Goal: Task Accomplishment & Management: Manage account settings

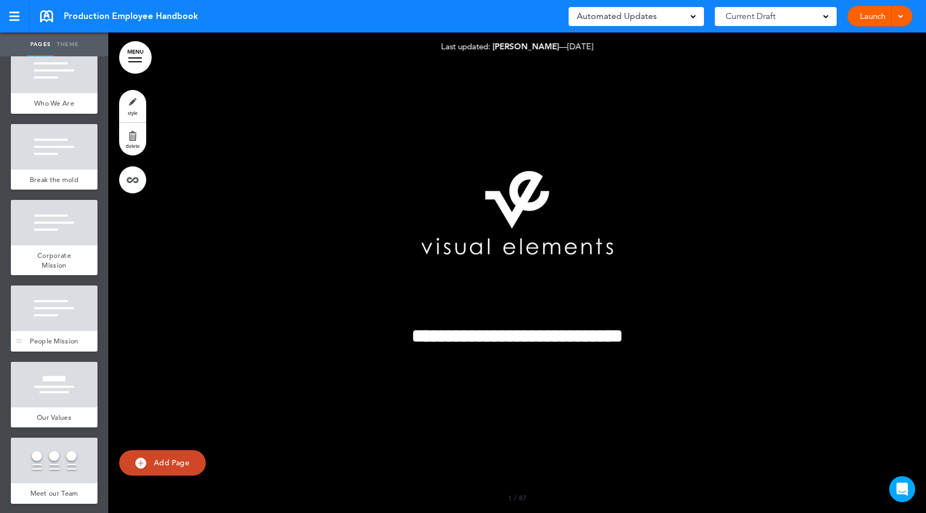
scroll to position [519, 0]
click at [62, 352] on div "People Mission" at bounding box center [54, 341] width 87 height 21
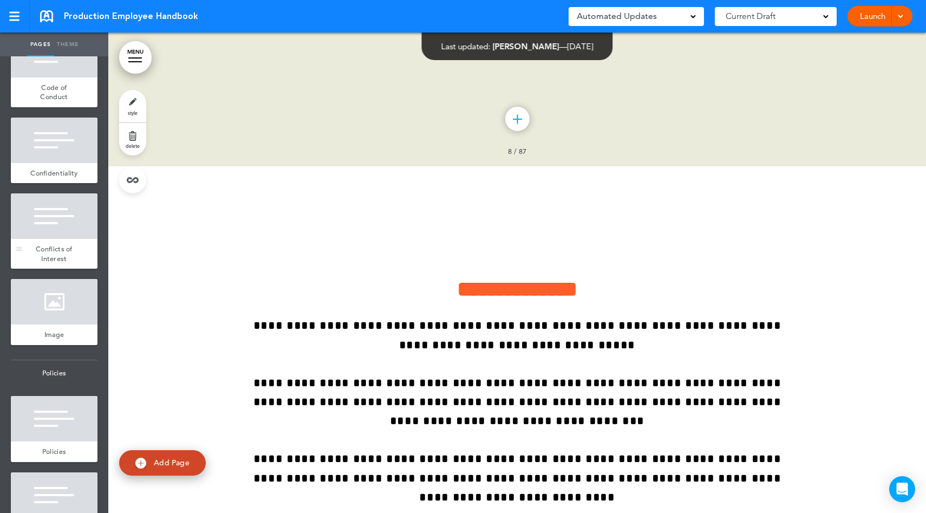
scroll to position [1220, 0]
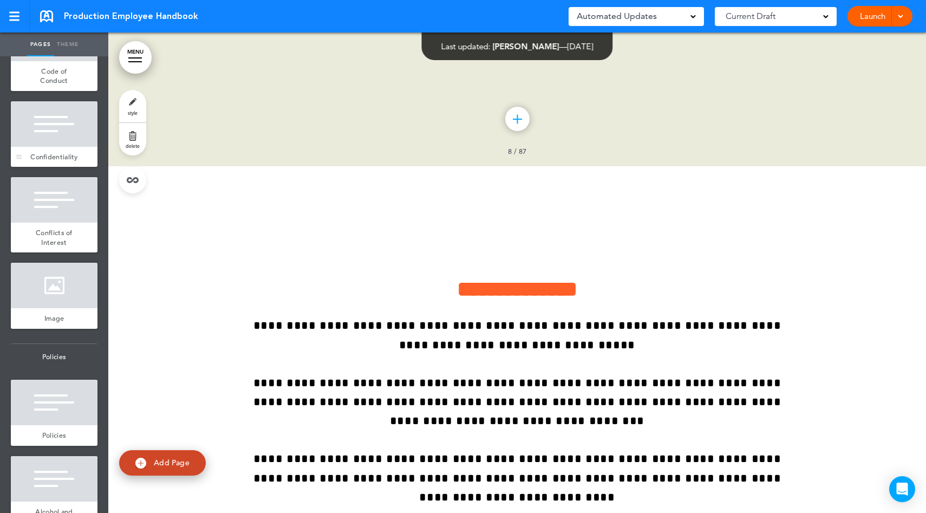
click at [60, 161] on span "Confidentiality" at bounding box center [54, 156] width 48 height 9
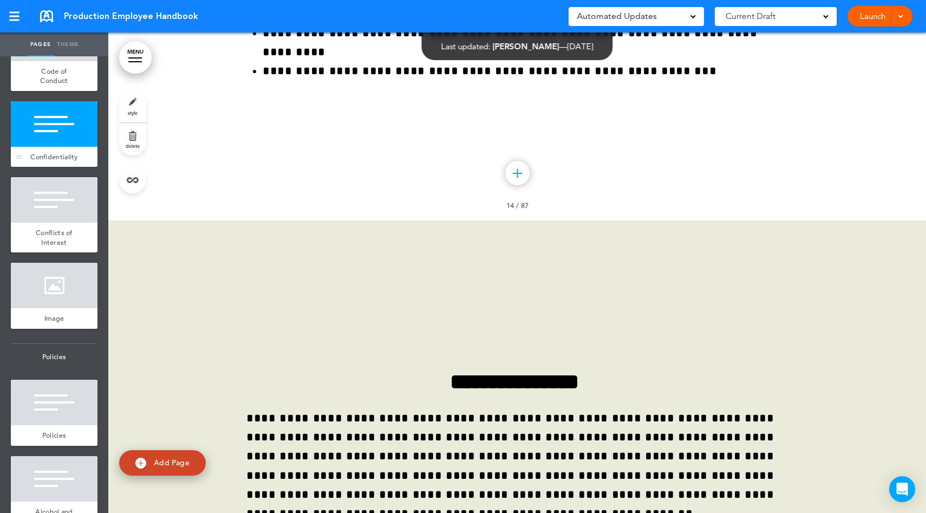
scroll to position [8023, 0]
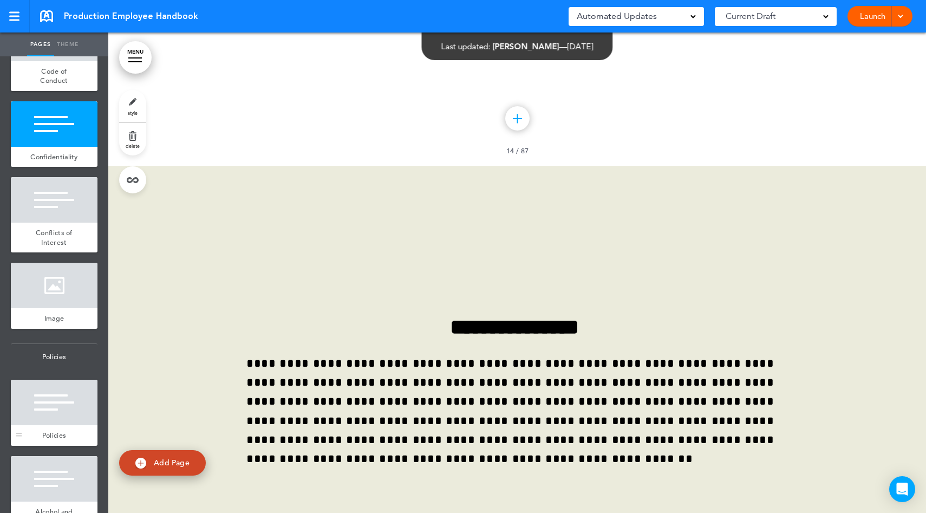
click at [57, 425] on div at bounding box center [54, 402] width 87 height 45
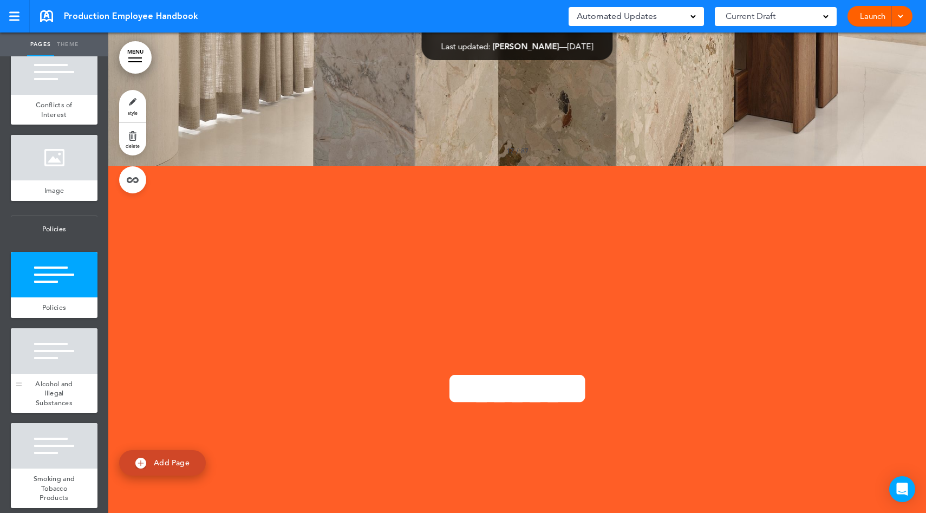
scroll to position [1377, 0]
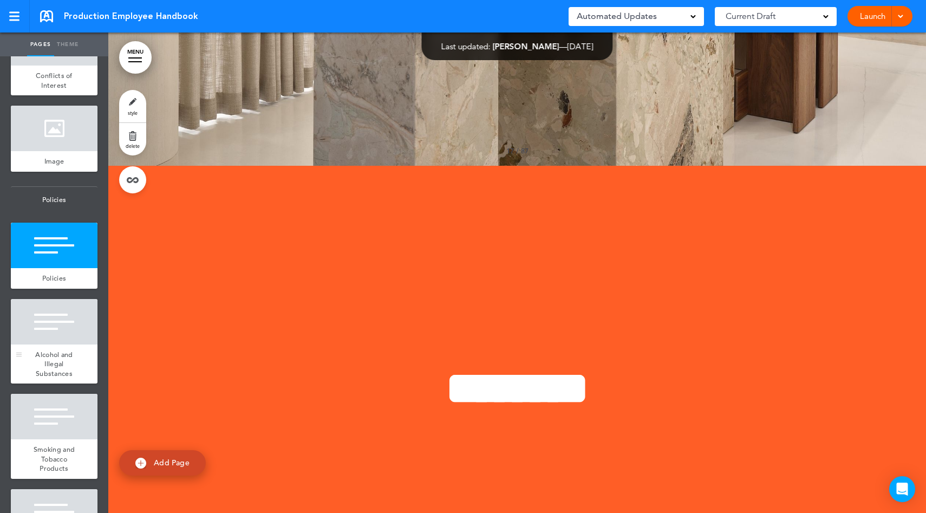
click at [55, 378] on span "Alcohol and Illegal Substances" at bounding box center [53, 364] width 37 height 28
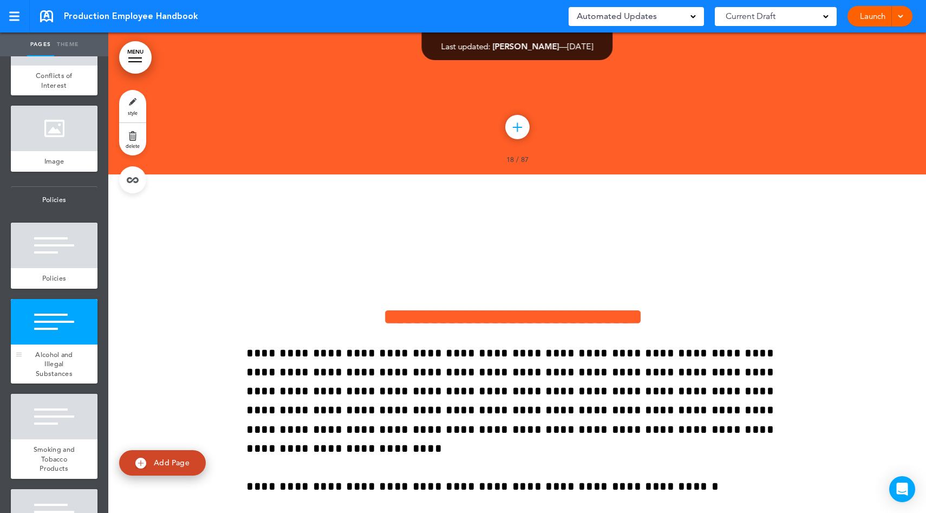
scroll to position [9945, 0]
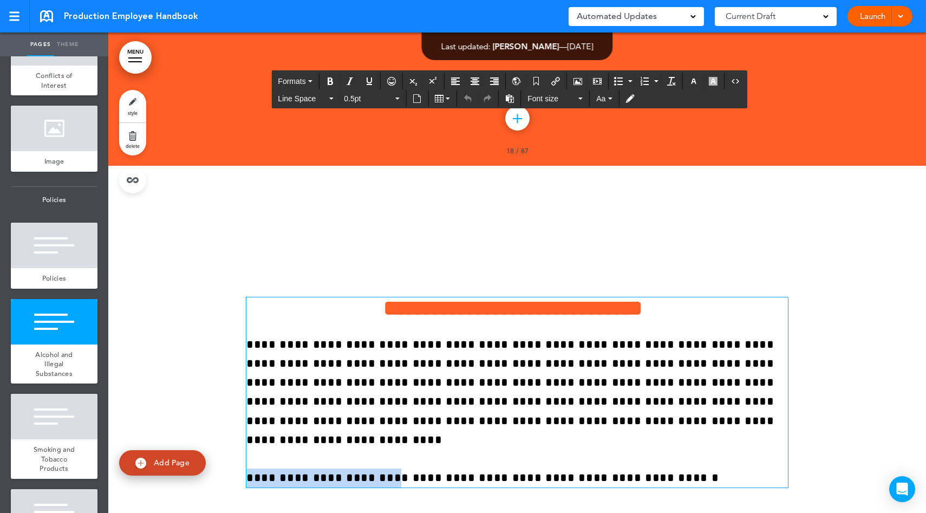
drag, startPoint x: 355, startPoint y: 335, endPoint x: 245, endPoint y: 337, distance: 110.0
click at [246, 339] on span "**********" at bounding box center [510, 411] width 528 height 145
click at [418, 101] on icon "Insert document" at bounding box center [417, 98] width 9 height 9
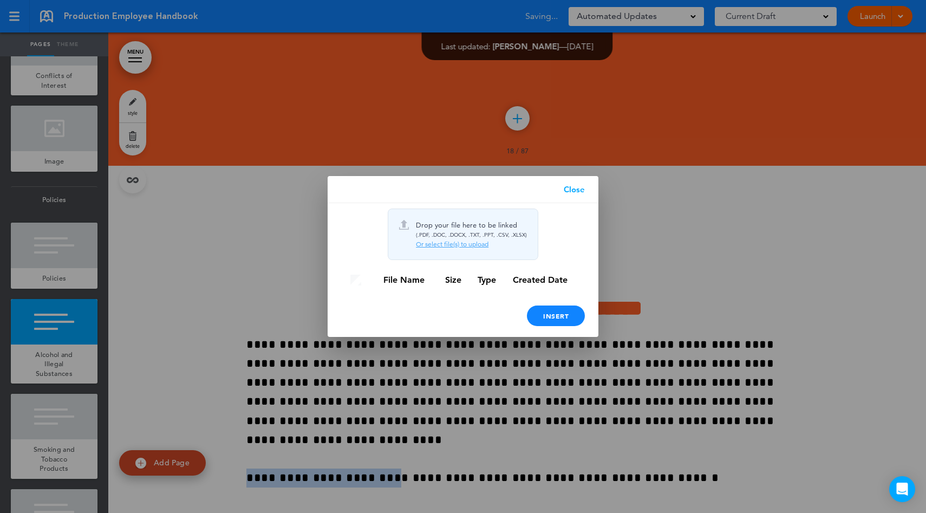
click at [576, 191] on link "Close" at bounding box center [574, 189] width 48 height 27
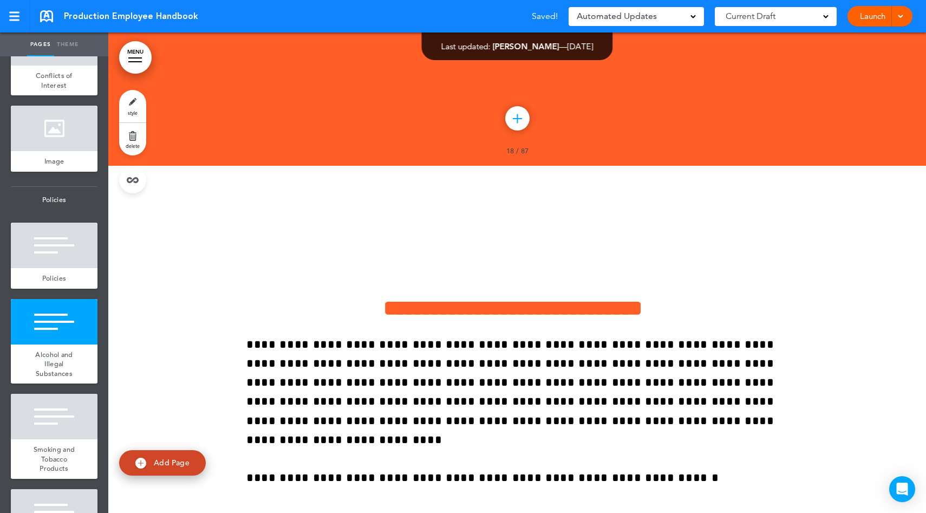
click at [378, 388] on div "**********" at bounding box center [517, 406] width 542 height 299
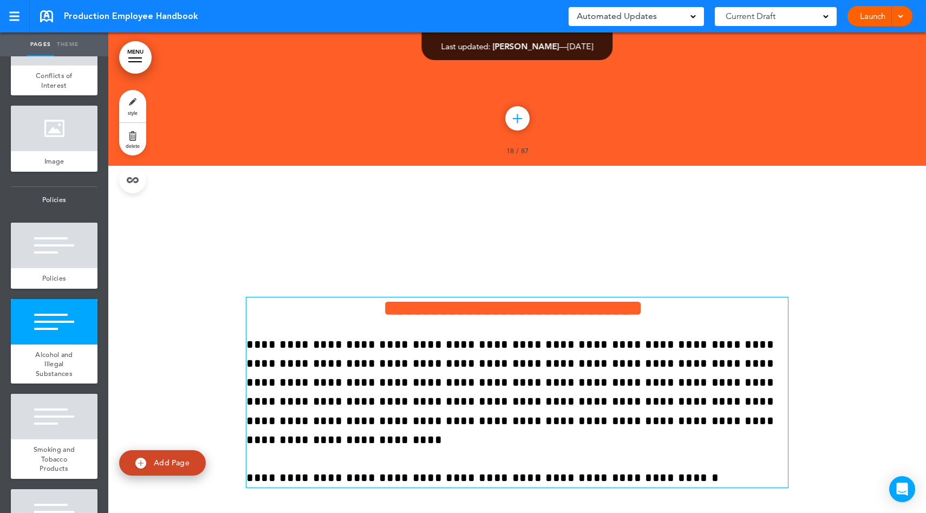
click at [356, 339] on span "**********" at bounding box center [510, 411] width 528 height 145
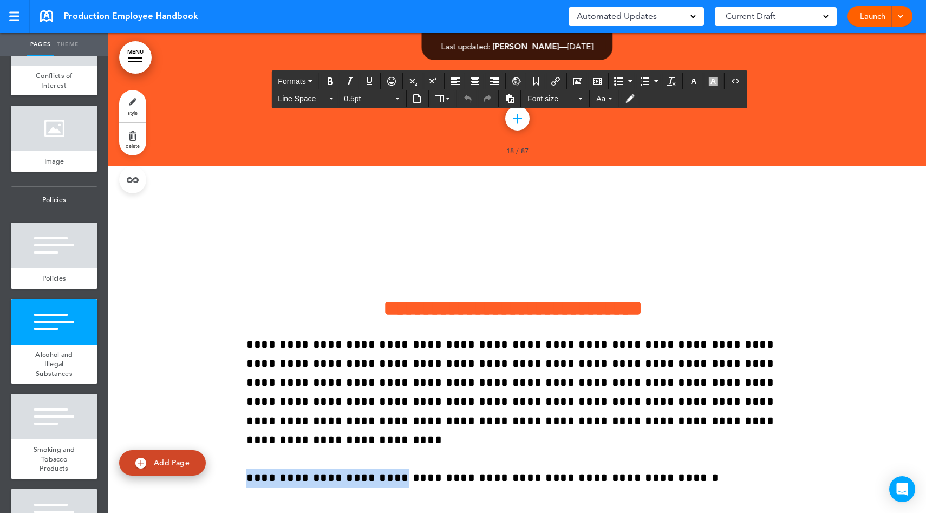
drag, startPoint x: 356, startPoint y: 337, endPoint x: 251, endPoint y: 337, distance: 104.5
click at [251, 339] on span "**********" at bounding box center [510, 411] width 528 height 145
click at [623, 341] on p "**********" at bounding box center [517, 411] width 542 height 153
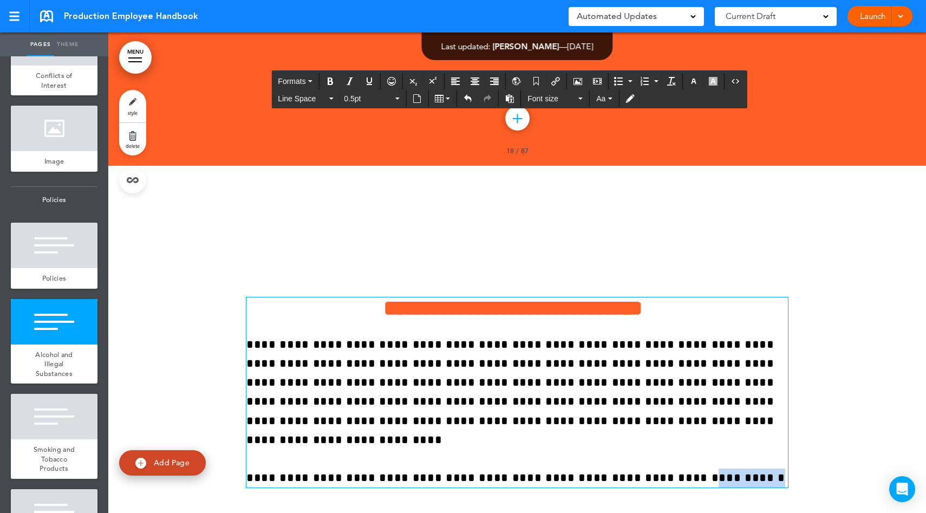
drag, startPoint x: 659, startPoint y: 336, endPoint x: 602, endPoint y: 335, distance: 57.4
click at [602, 335] on p "**********" at bounding box center [517, 411] width 542 height 153
click at [418, 103] on button "Insert document" at bounding box center [416, 98] width 17 height 15
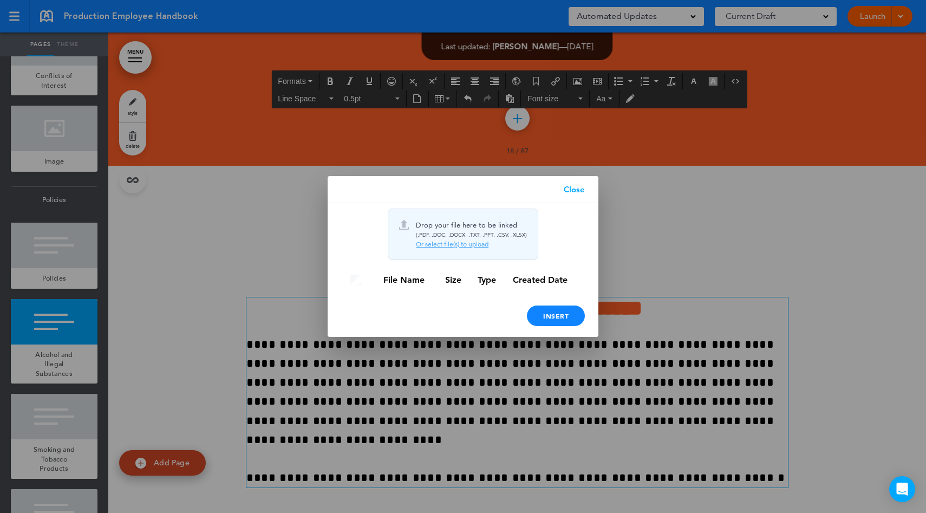
click at [451, 245] on div "Or select file(s) to upload" at bounding box center [471, 244] width 111 height 9
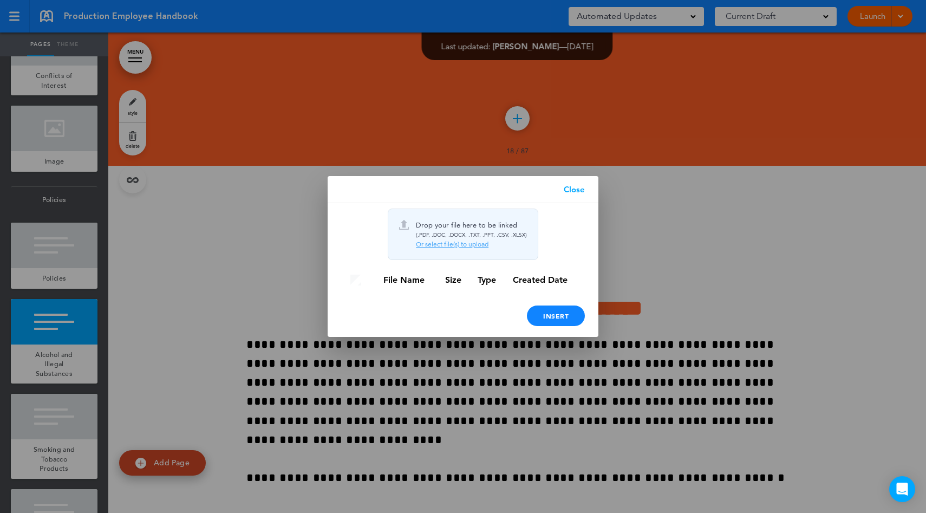
click at [575, 185] on link "Close" at bounding box center [574, 189] width 48 height 27
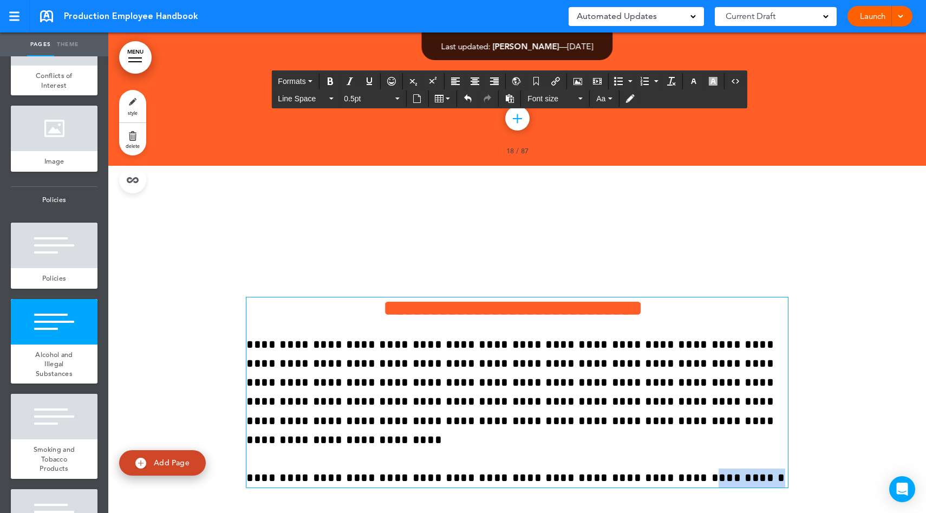
drag, startPoint x: 655, startPoint y: 337, endPoint x: 600, endPoint y: 342, distance: 54.9
click at [600, 342] on p "**********" at bounding box center [517, 411] width 542 height 153
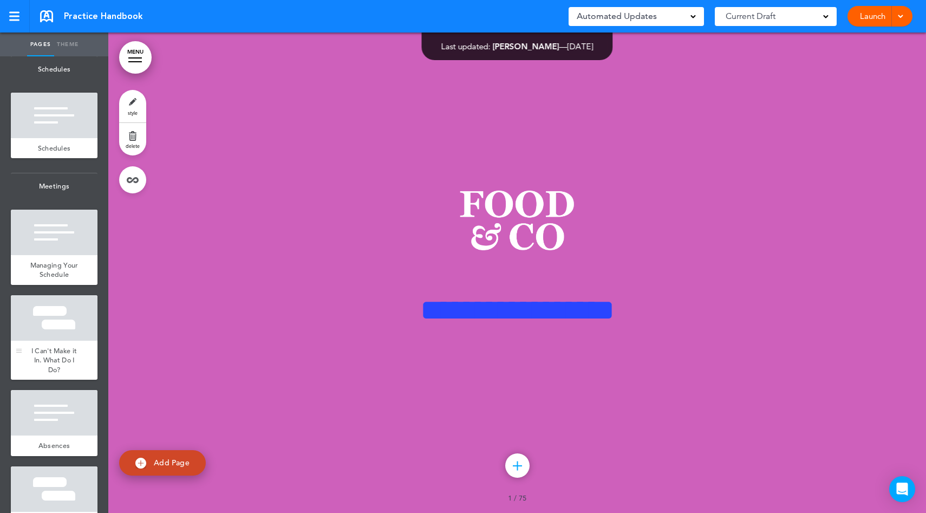
scroll to position [1500, 0]
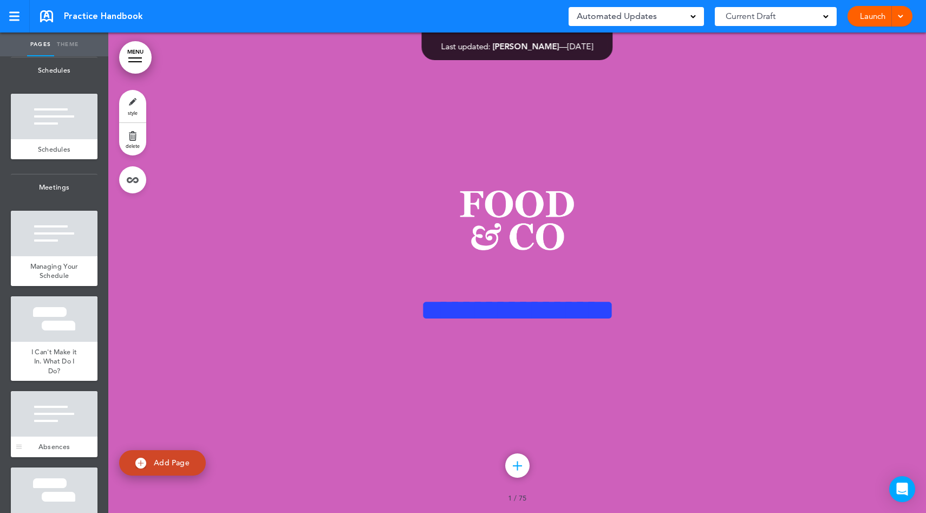
click at [68, 434] on div at bounding box center [54, 413] width 87 height 45
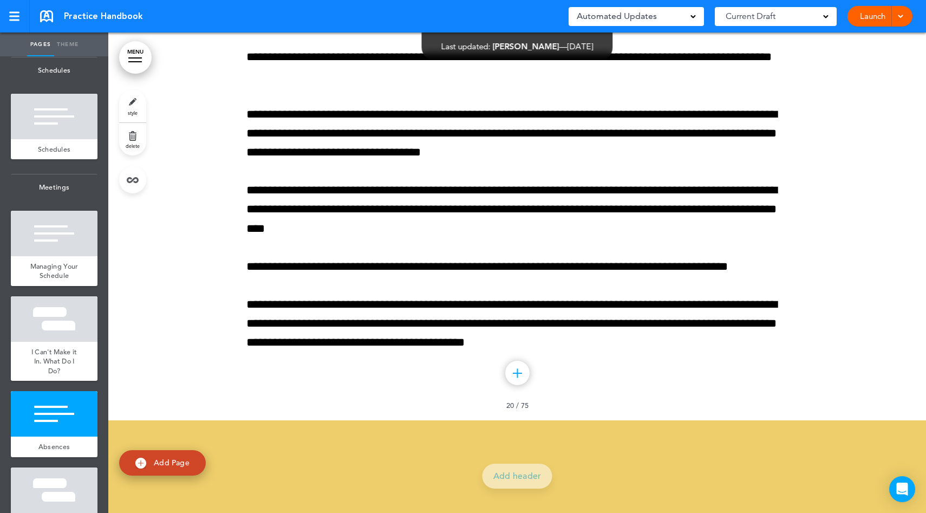
scroll to position [9663, 0]
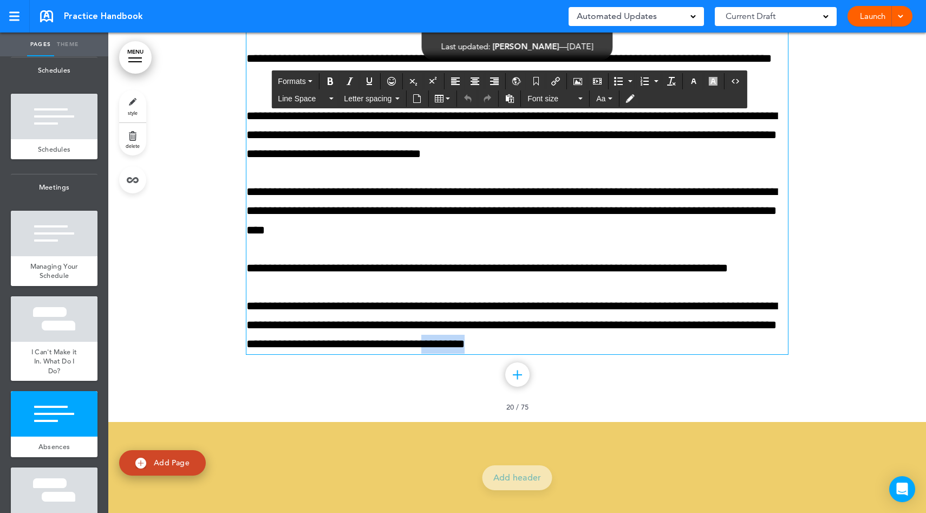
drag, startPoint x: 636, startPoint y: 348, endPoint x: 582, endPoint y: 344, distance: 54.3
click at [580, 344] on p "**********" at bounding box center [517, 325] width 542 height 57
click at [417, 102] on icon "Insert document" at bounding box center [417, 98] width 9 height 9
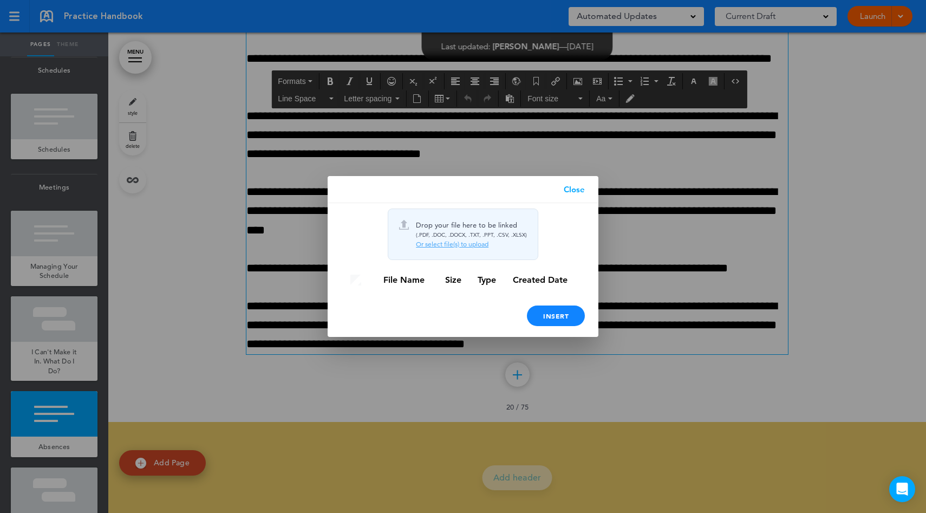
click at [459, 246] on div "Or select file(s) to upload" at bounding box center [471, 244] width 111 height 9
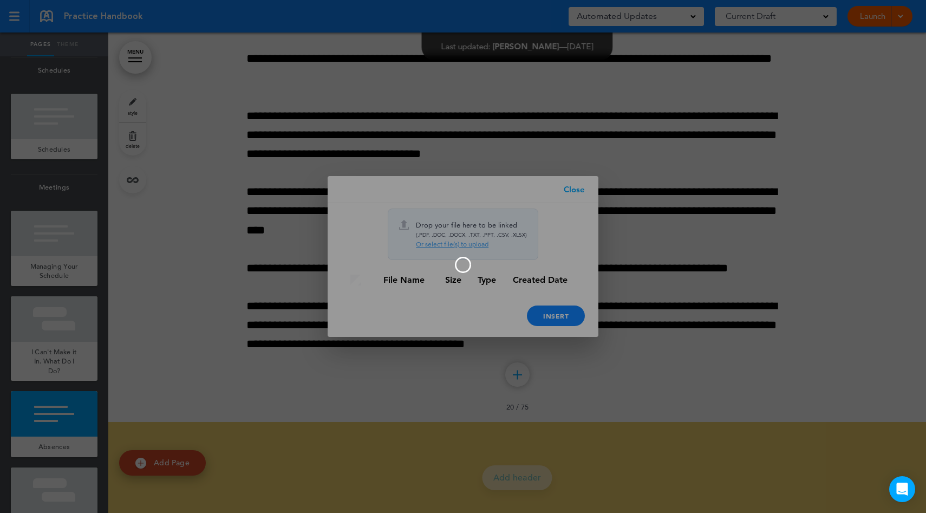
click at [551, 316] on div at bounding box center [463, 256] width 926 height 513
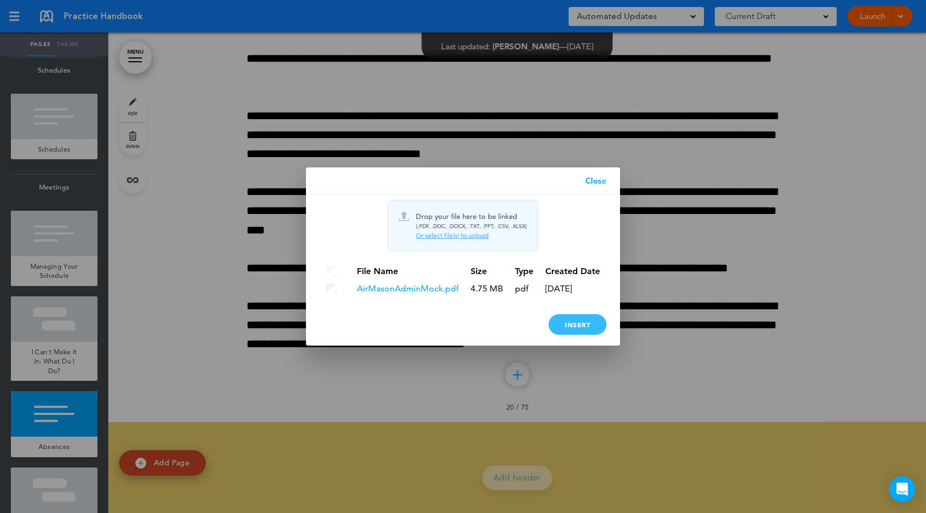
click at [589, 324] on div "Insert" at bounding box center [578, 324] width 58 height 21
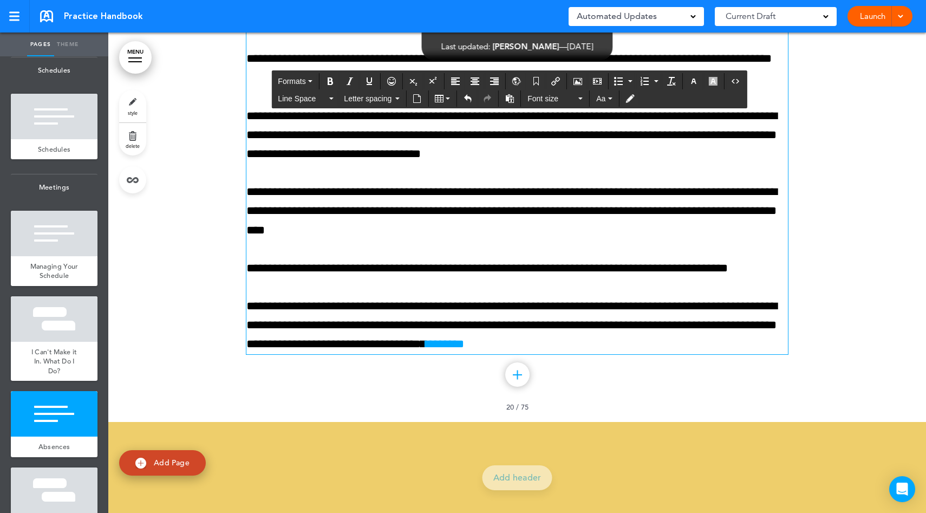
click at [662, 382] on div "**********" at bounding box center [517, 111] width 542 height 622
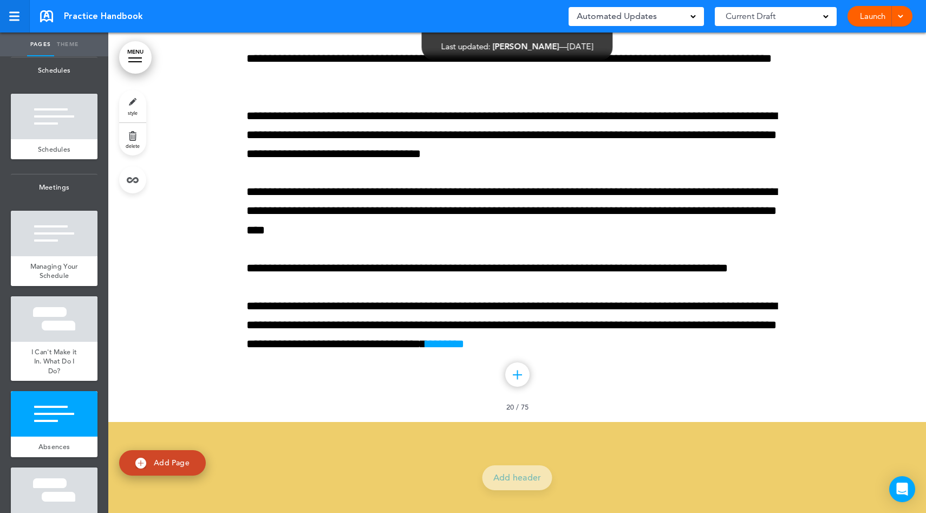
click at [18, 22] on link at bounding box center [15, 16] width 30 height 32
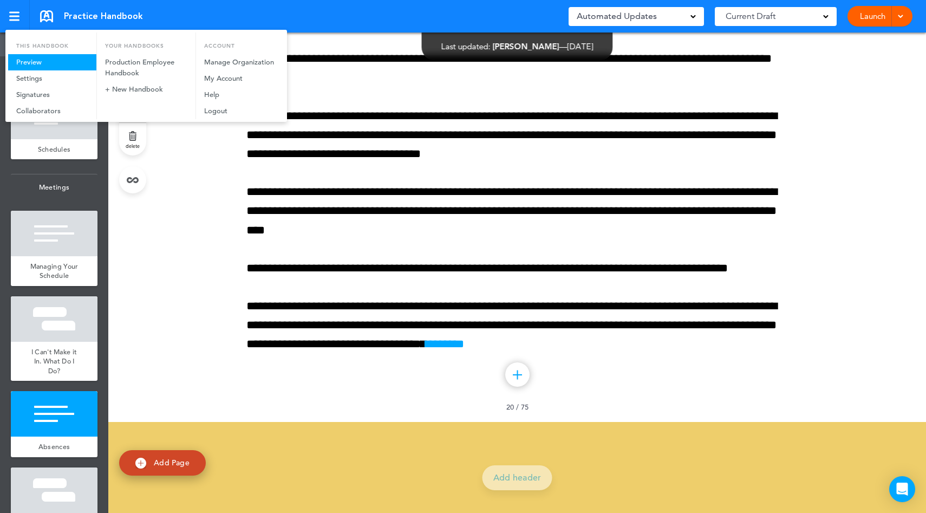
click at [30, 62] on link "Preview" at bounding box center [52, 62] width 88 height 16
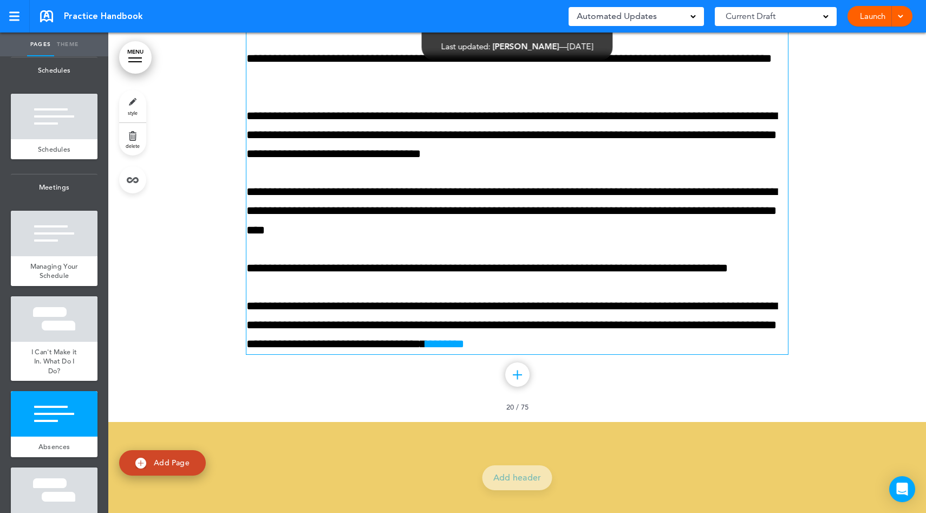
click at [633, 344] on p "**********" at bounding box center [517, 325] width 542 height 57
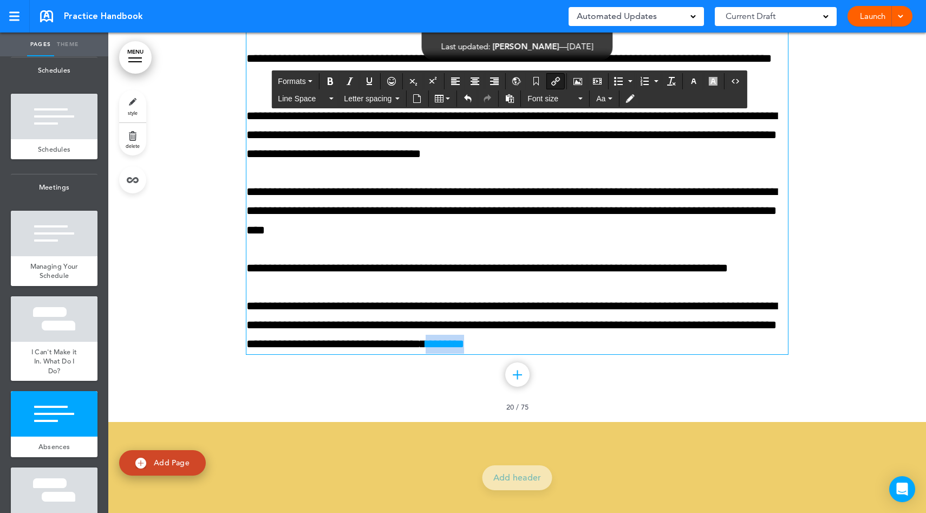
drag, startPoint x: 636, startPoint y: 346, endPoint x: 583, endPoint y: 340, distance: 53.9
click at [583, 340] on p "**********" at bounding box center [517, 325] width 542 height 57
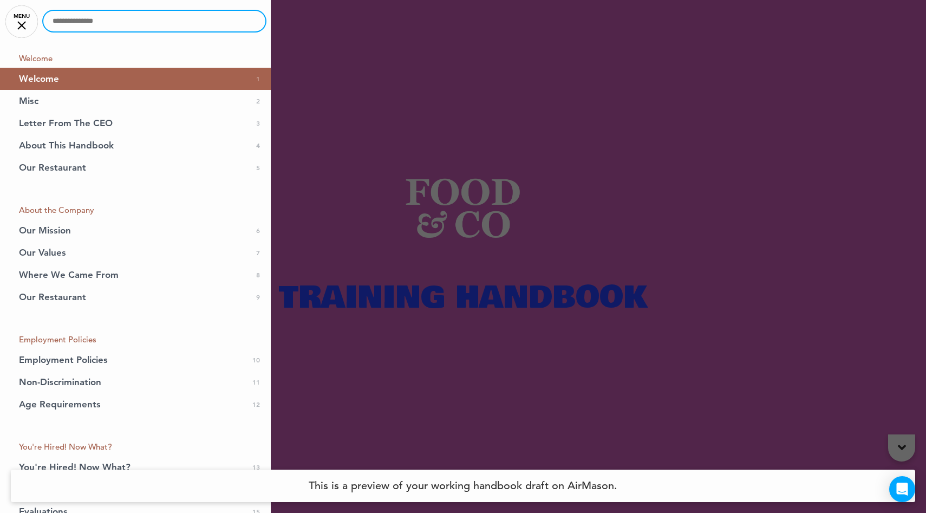
click at [126, 11] on input "text" at bounding box center [154, 21] width 222 height 21
type input "*"
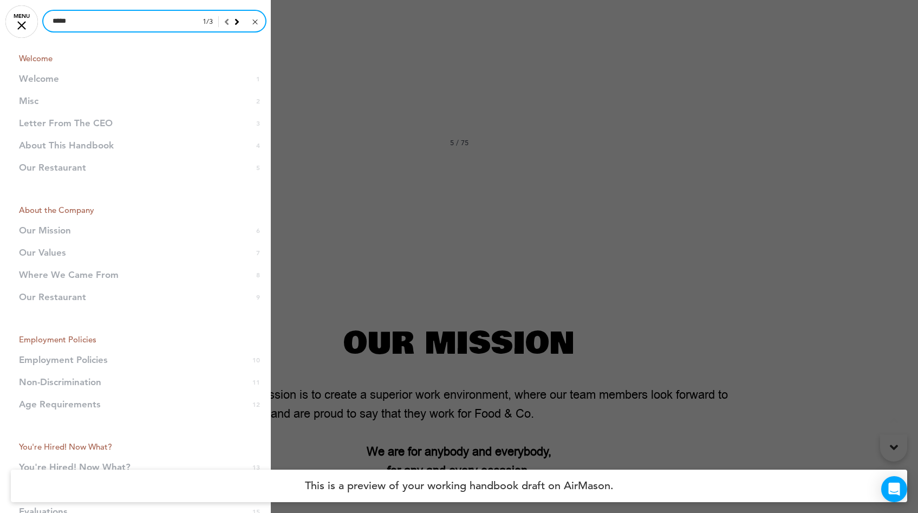
scroll to position [9967, 0]
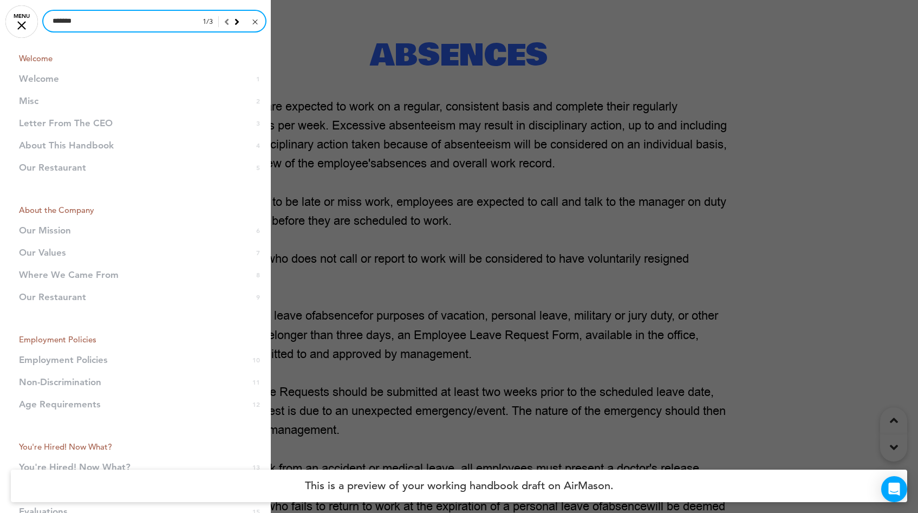
type input "*******"
click at [450, 184] on div at bounding box center [459, 256] width 918 height 513
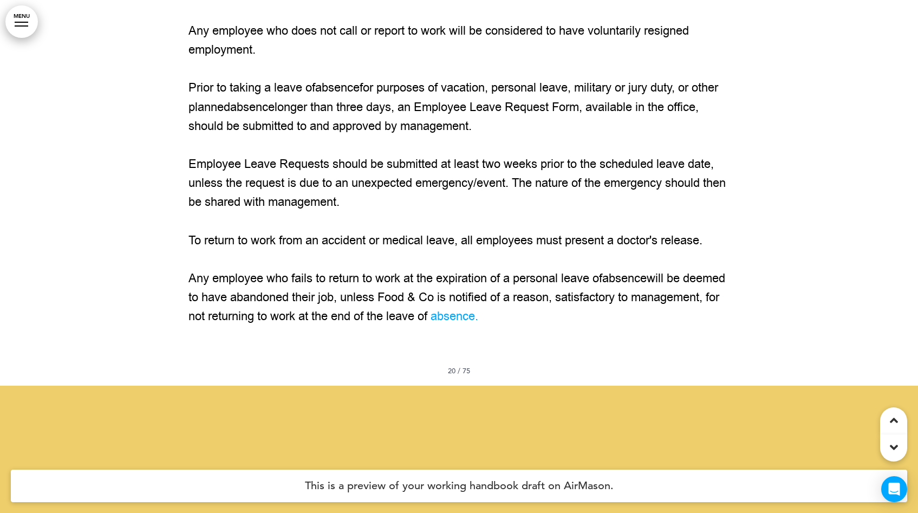
scroll to position [10239, 0]
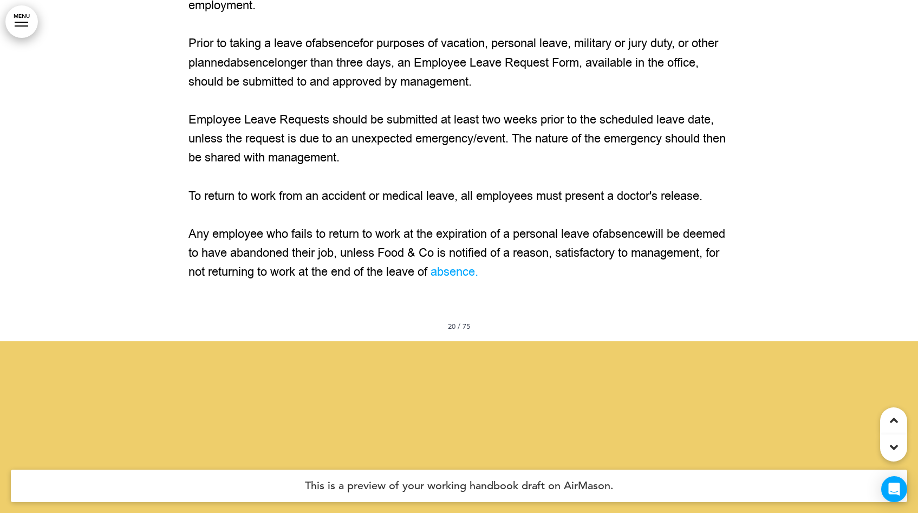
click at [475, 270] on span "absence" at bounding box center [453, 272] width 44 height 16
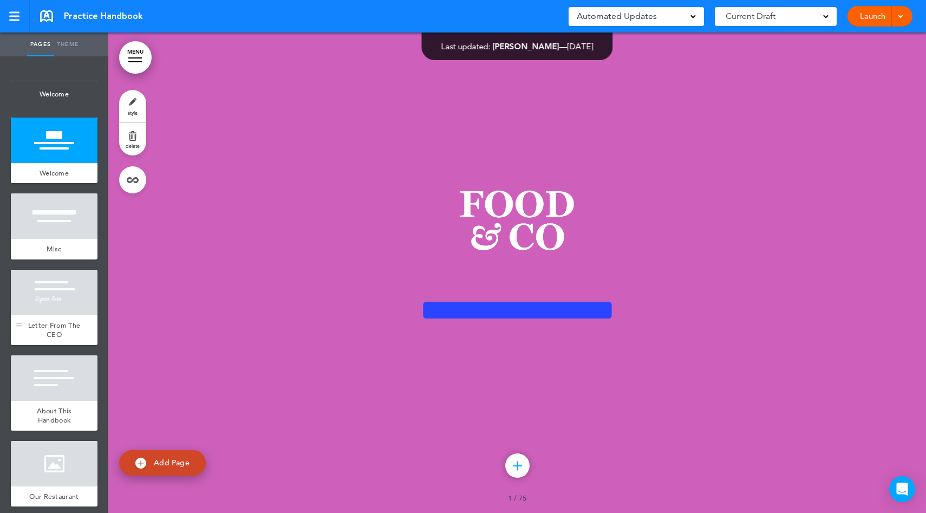
click at [59, 323] on span "Letter From The CEO" at bounding box center [54, 330] width 53 height 19
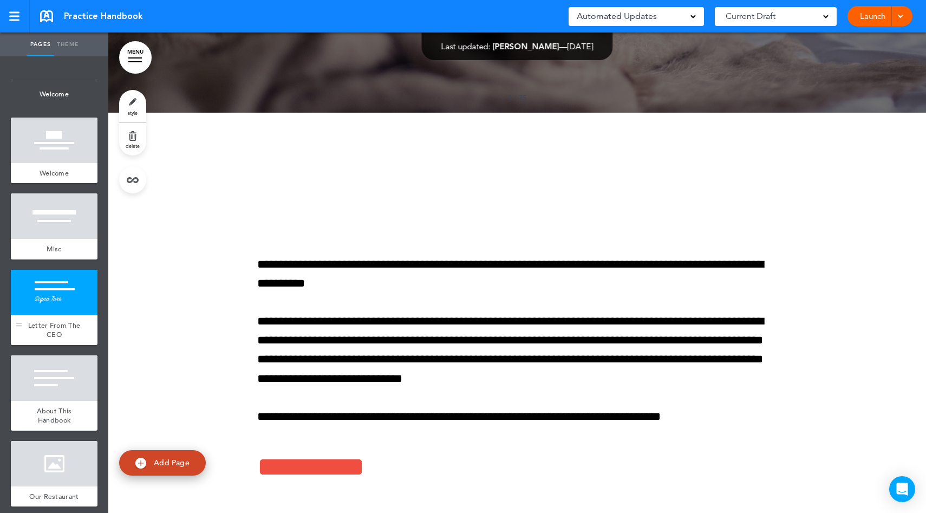
scroll to position [961, 0]
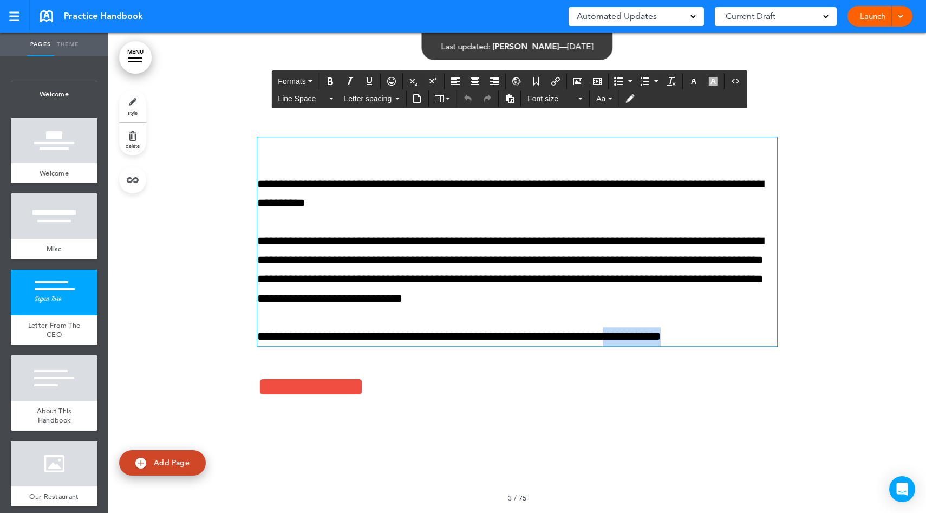
drag, startPoint x: 711, startPoint y: 333, endPoint x: 634, endPoint y: 341, distance: 77.3
click at [634, 341] on p "**********" at bounding box center [517, 336] width 520 height 19
click at [558, 82] on icon "Insert/edit airmason link" at bounding box center [555, 81] width 9 height 9
type input "**********"
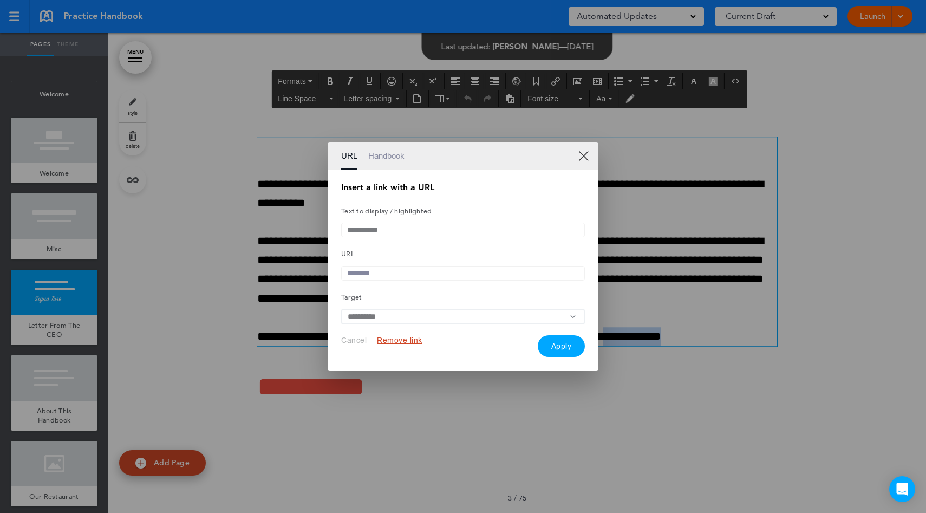
click at [390, 154] on link "Handbook" at bounding box center [386, 155] width 36 height 27
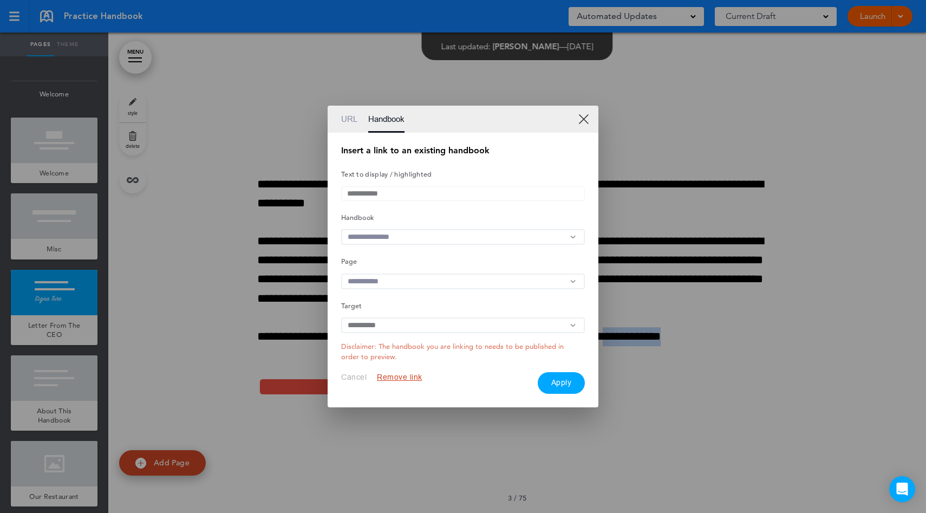
click at [584, 114] on link "XX" at bounding box center [583, 119] width 10 height 10
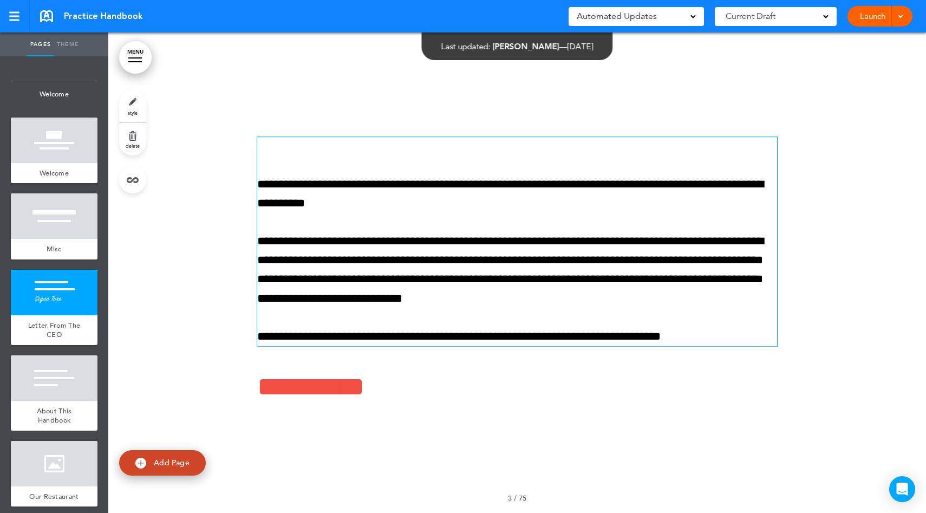
click at [703, 287] on p "**********" at bounding box center [517, 270] width 520 height 76
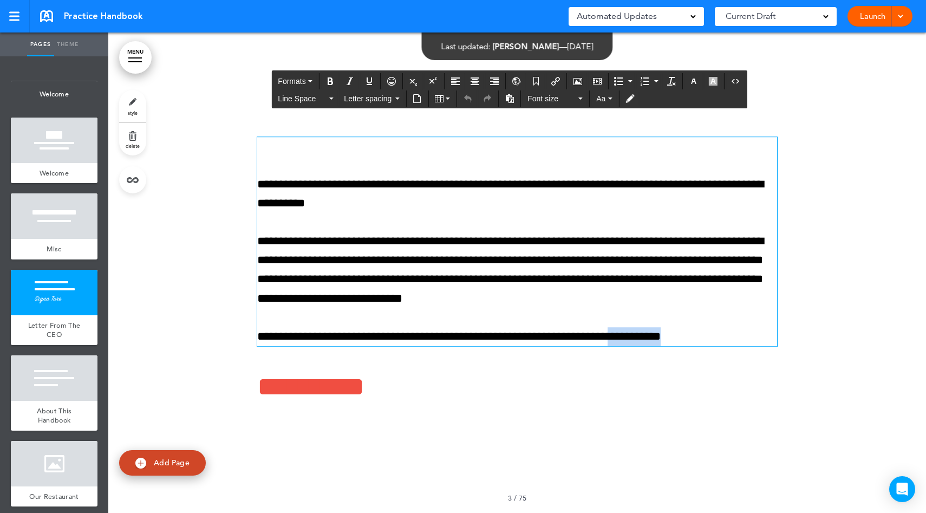
drag, startPoint x: 714, startPoint y: 336, endPoint x: 636, endPoint y: 342, distance: 78.2
click at [636, 342] on p "**********" at bounding box center [517, 336] width 520 height 19
click at [557, 84] on icon "Insert/edit airmason link" at bounding box center [555, 81] width 9 height 9
type input "**********"
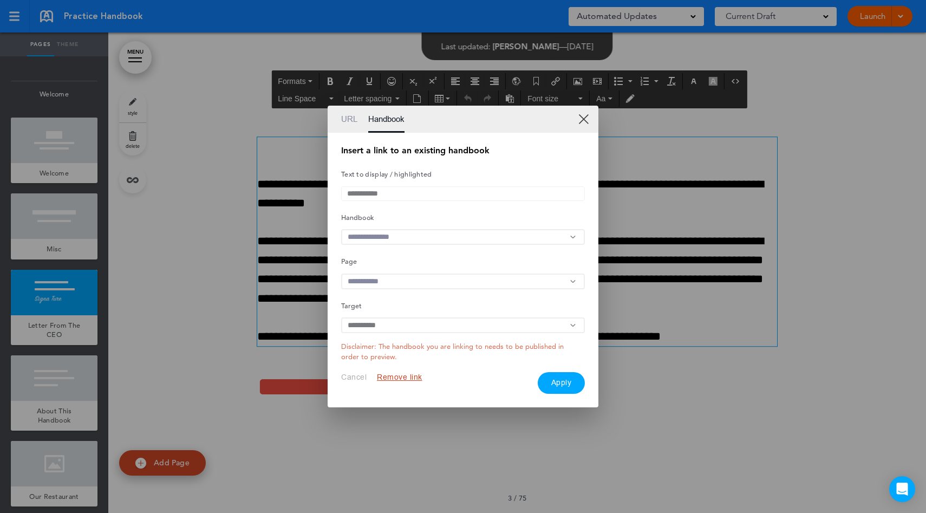
click at [437, 243] on input "text" at bounding box center [463, 237] width 244 height 16
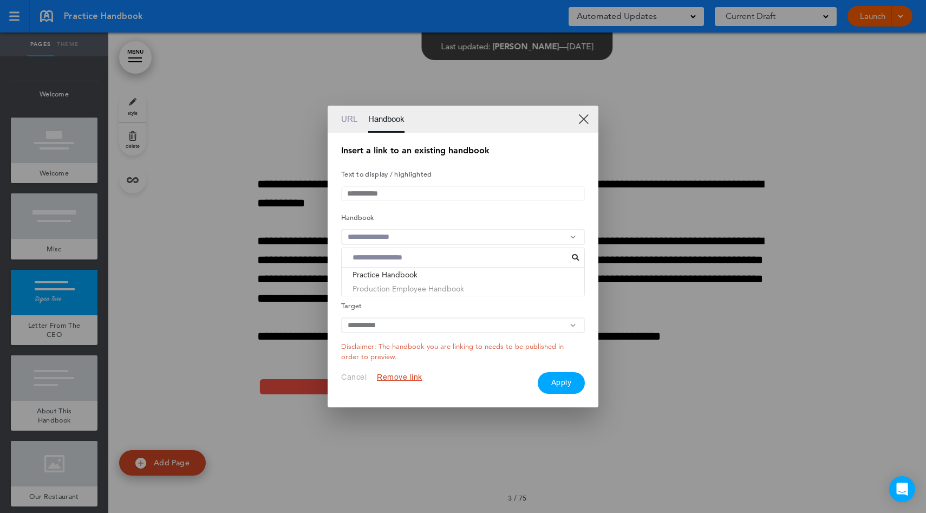
click at [389, 294] on li "Production Employee Handbook" at bounding box center [463, 289] width 243 height 14
click at [464, 285] on input "text" at bounding box center [463, 282] width 244 height 16
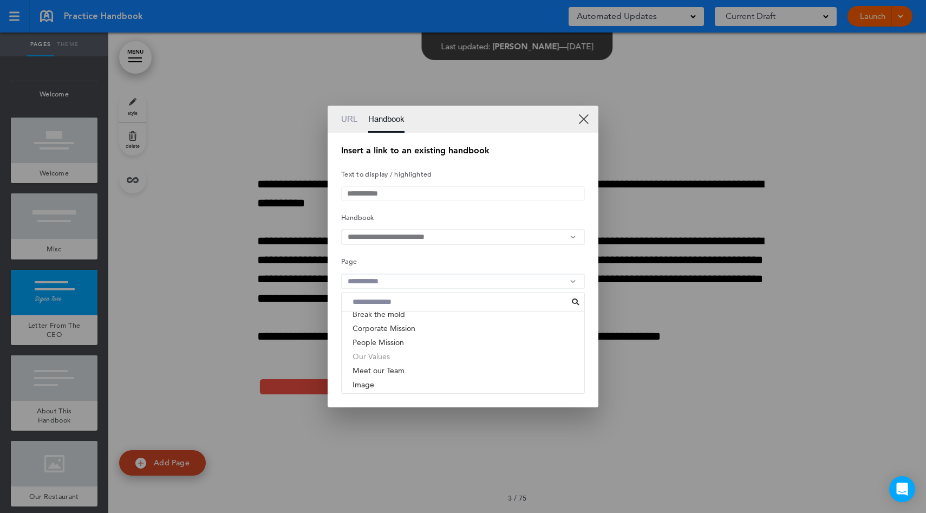
scroll to position [0, 0]
click at [373, 324] on li "Cover Page" at bounding box center [463, 319] width 243 height 14
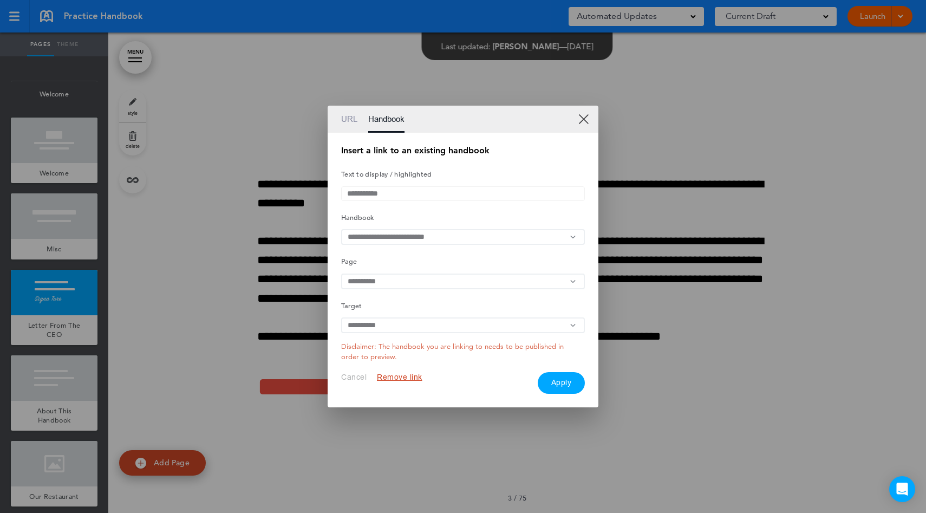
click at [392, 278] on input "text" at bounding box center [463, 282] width 244 height 16
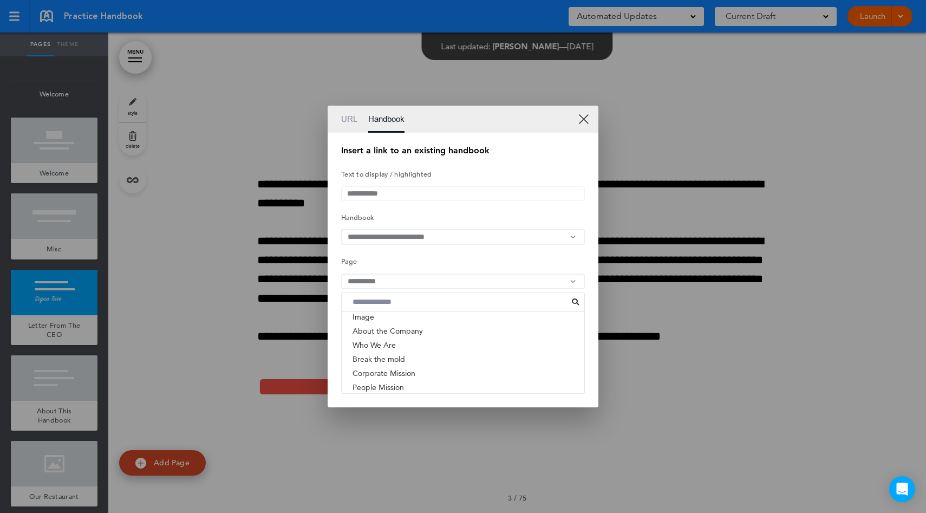
scroll to position [55, 0]
click at [429, 261] on h5 "Page" at bounding box center [463, 260] width 244 height 15
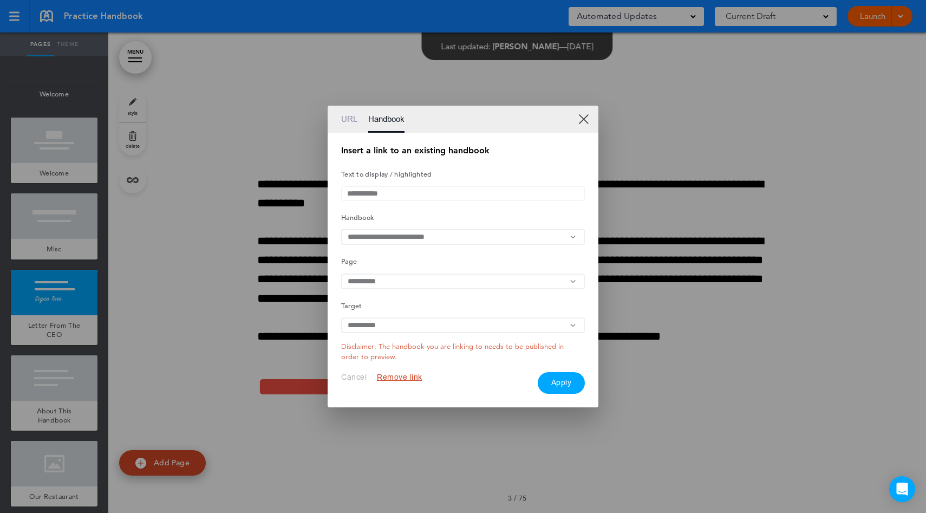
click at [587, 116] on link "XX" at bounding box center [583, 119] width 10 height 10
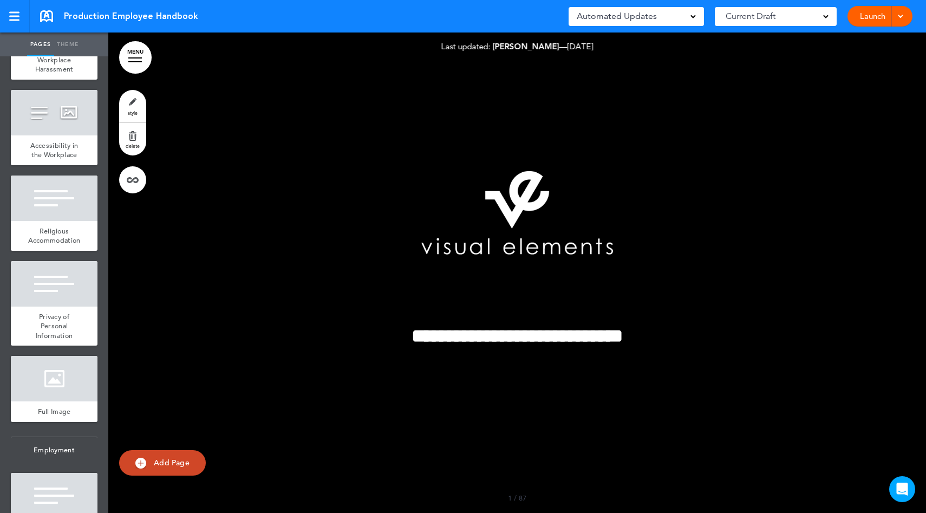
click at [34, 283] on ul "add page Welcome add page Cover Page add page Welcome to Visual Elements add pa…" at bounding box center [54, 284] width 108 height 457
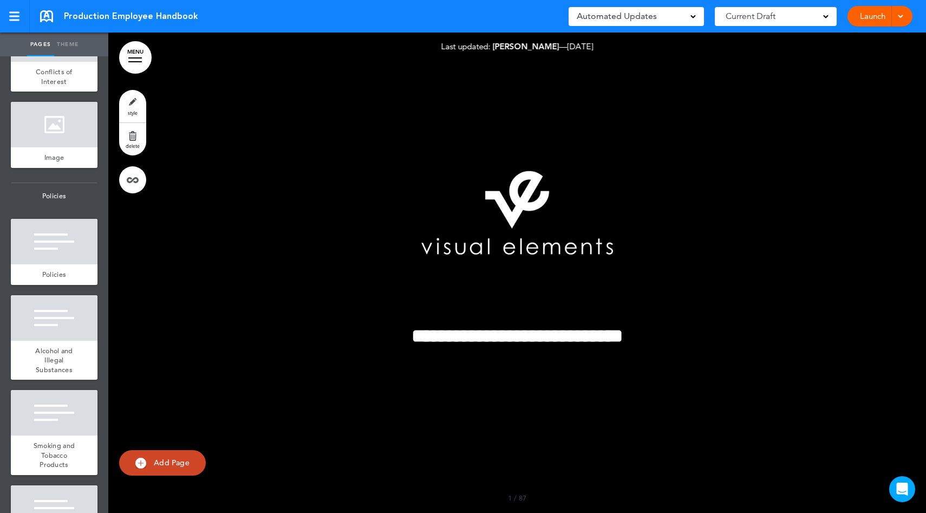
scroll to position [1125, 0]
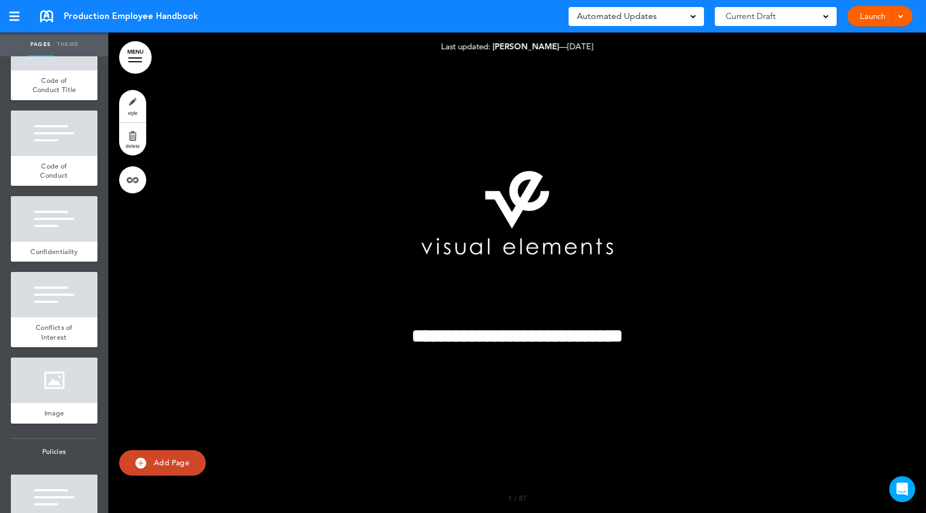
click at [878, 19] on link "Launch" at bounding box center [873, 16] width 34 height 21
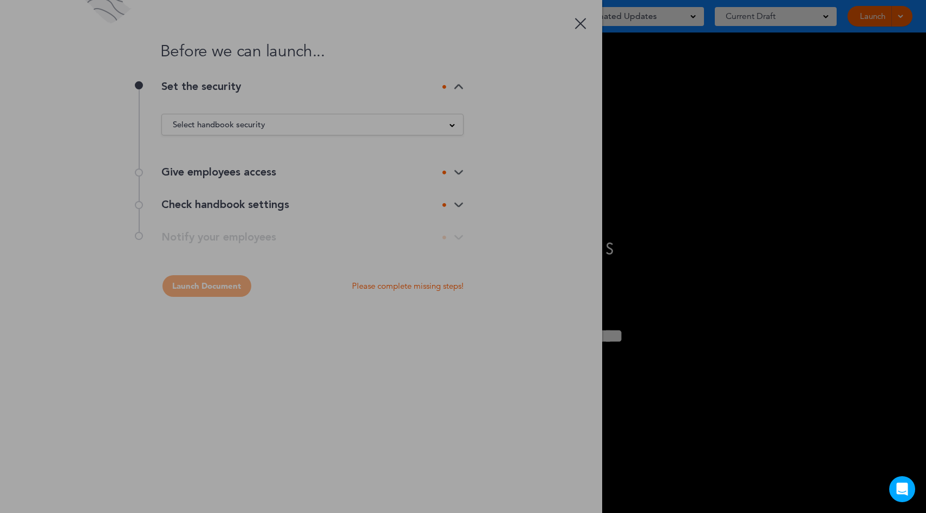
scroll to position [0, 0]
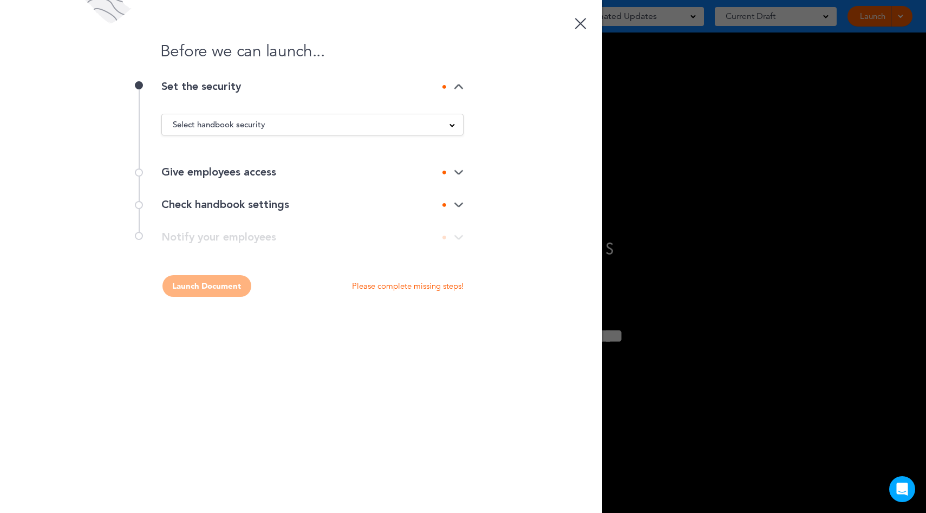
click at [447, 126] on div "Select handbook security" at bounding box center [312, 125] width 301 height 12
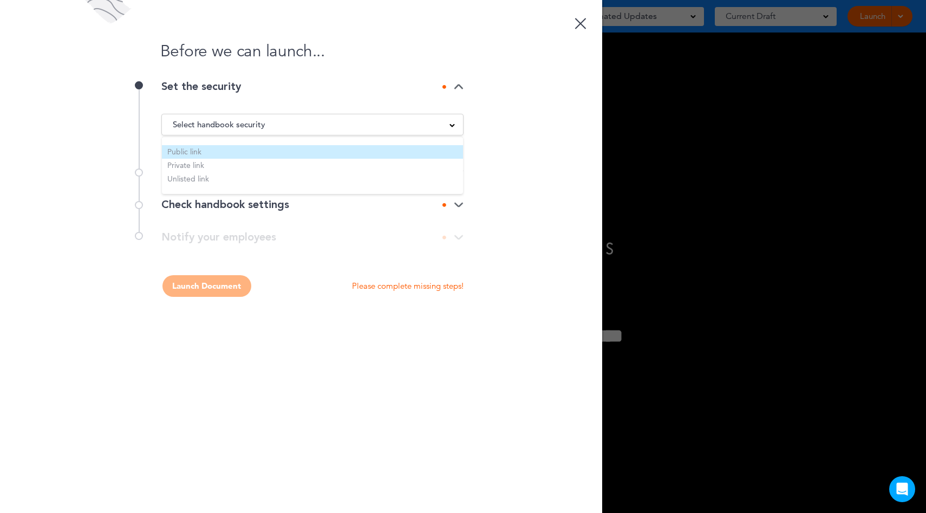
click at [316, 147] on li "Public link" at bounding box center [312, 152] width 301 height 14
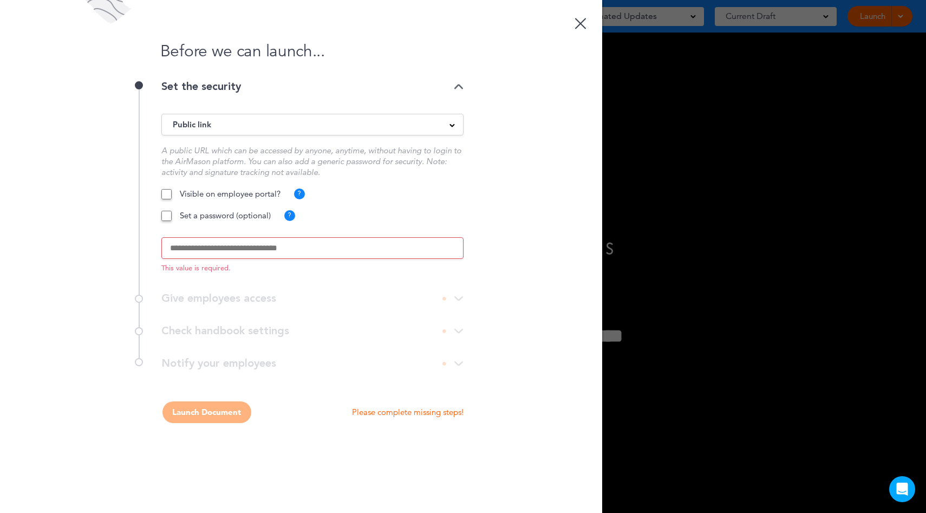
click at [269, 250] on input "text" at bounding box center [312, 248] width 302 height 22
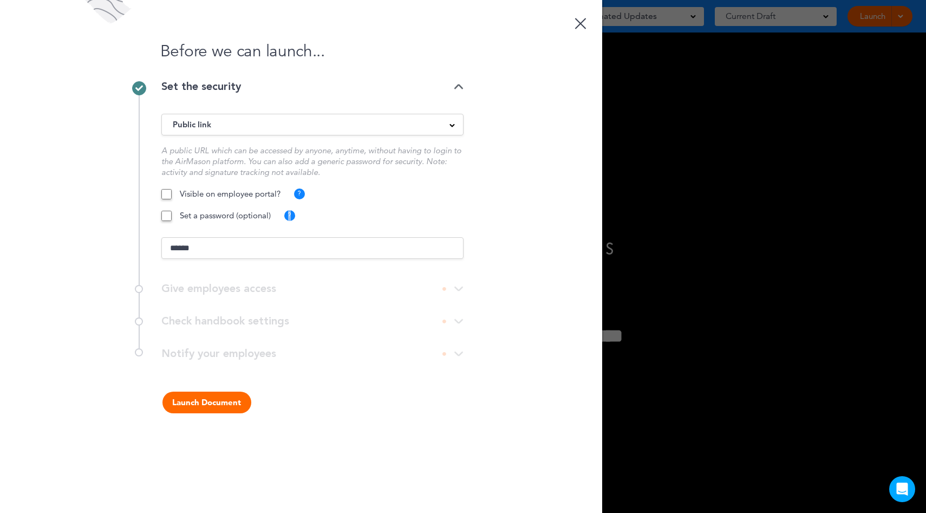
drag, startPoint x: 277, startPoint y: 218, endPoint x: 188, endPoint y: 220, distance: 89.4
click at [187, 220] on div "Set a password (optional) ? Add a generic password for security." at bounding box center [312, 215] width 302 height 11
click at [277, 217] on div "Set a password (optional) ? Add a generic password for security." at bounding box center [312, 215] width 302 height 11
click at [218, 245] on input "******" at bounding box center [312, 248] width 302 height 22
type input "*"
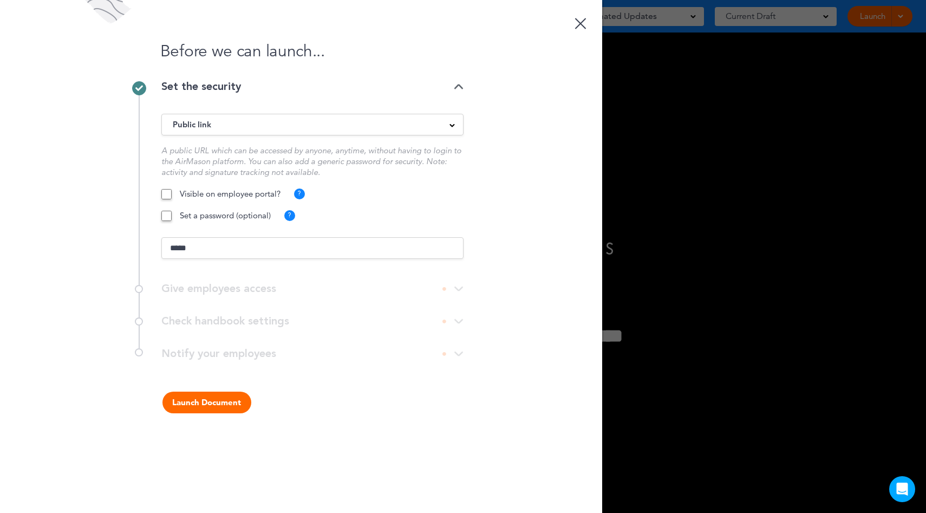
type input "*****"
click at [583, 23] on link at bounding box center [581, 22] width 22 height 22
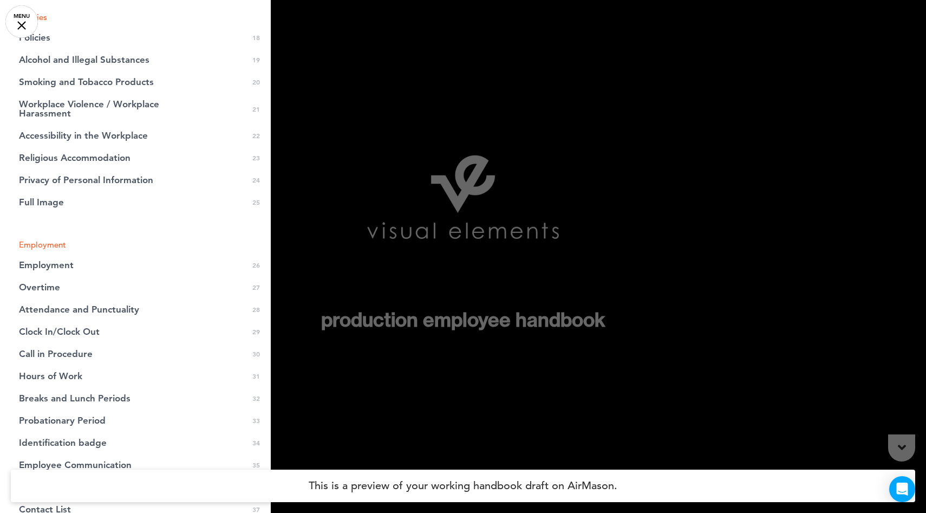
scroll to position [541, 0]
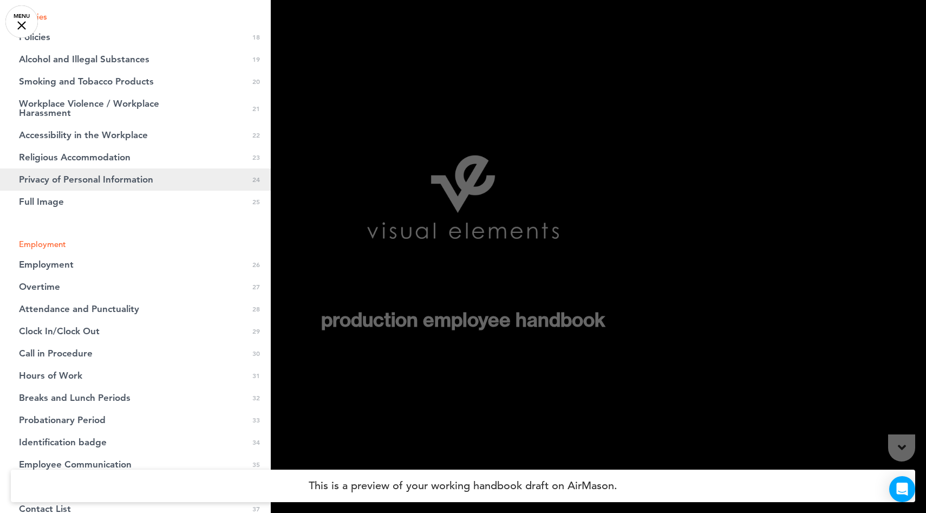
click at [86, 179] on span "Privacy of Personal Information" at bounding box center [86, 179] width 134 height 9
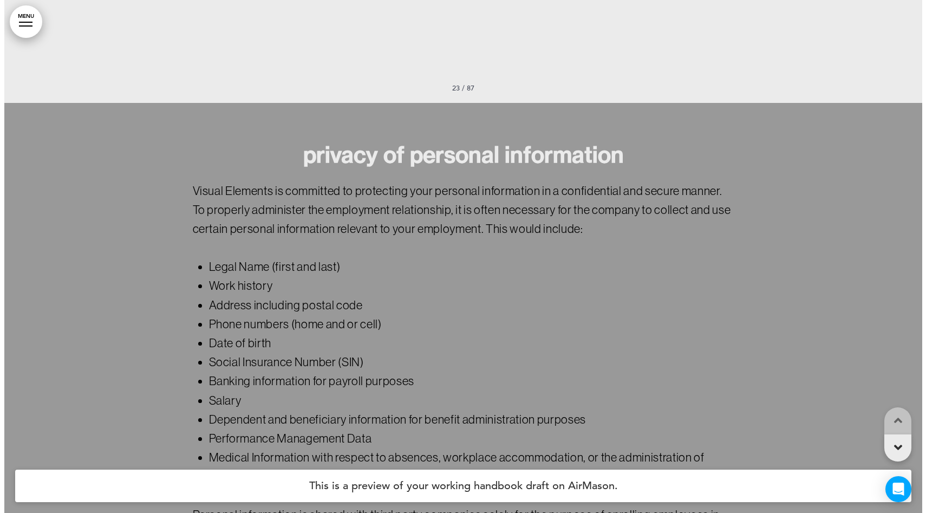
scroll to position [12963, 0]
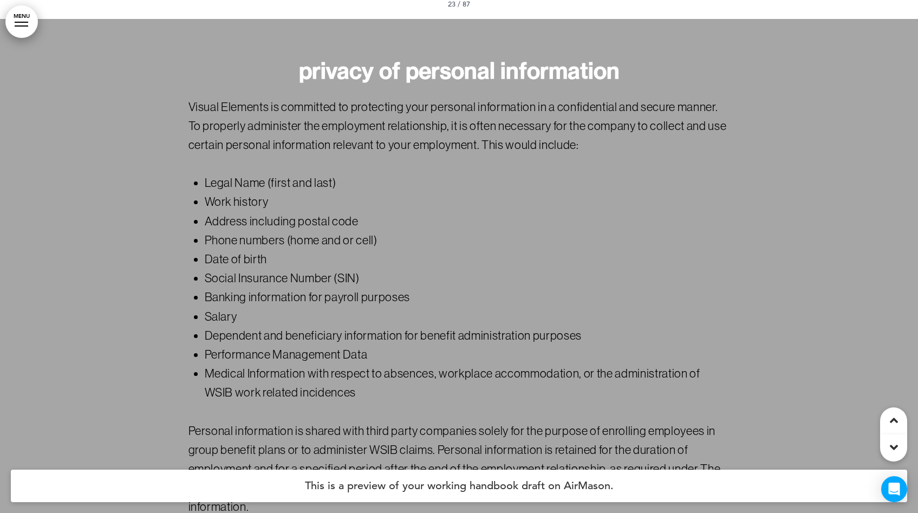
click at [16, 26] on div at bounding box center [22, 25] width 14 height 1
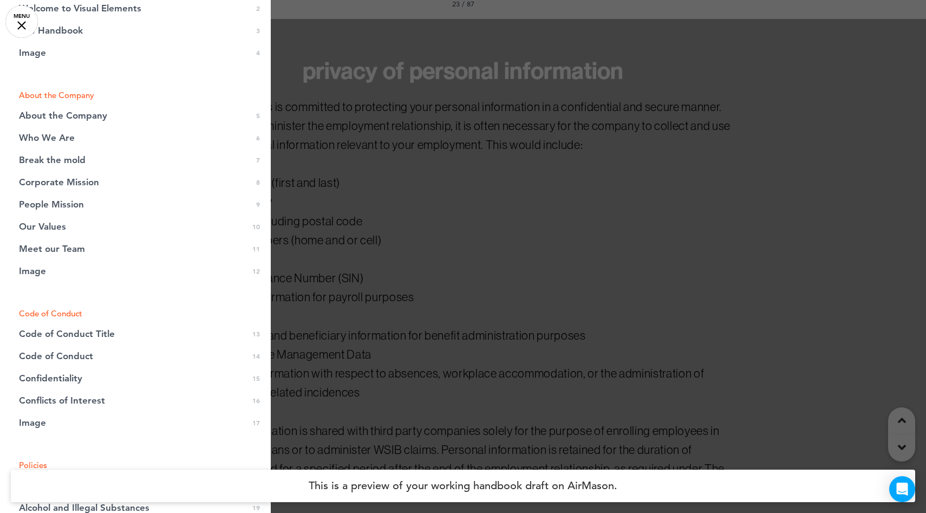
scroll to position [0, 0]
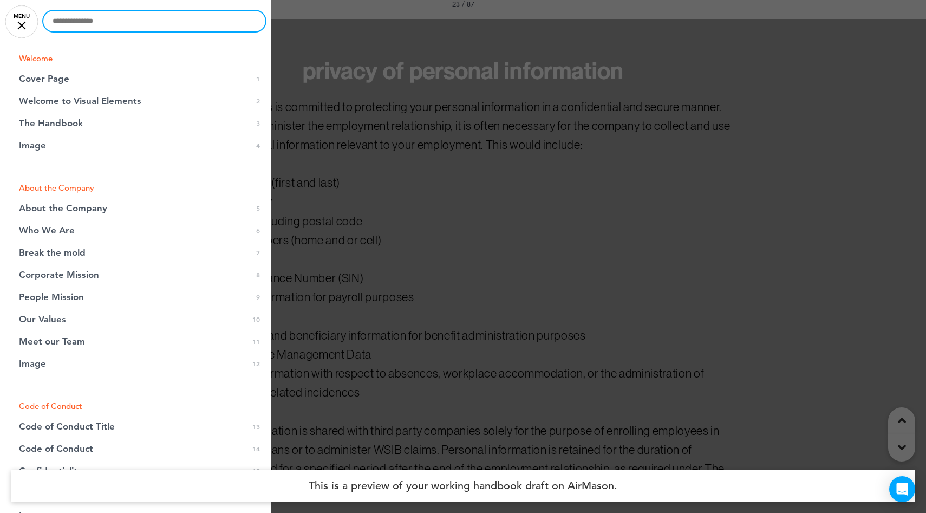
click at [134, 21] on input "text" at bounding box center [154, 21] width 222 height 21
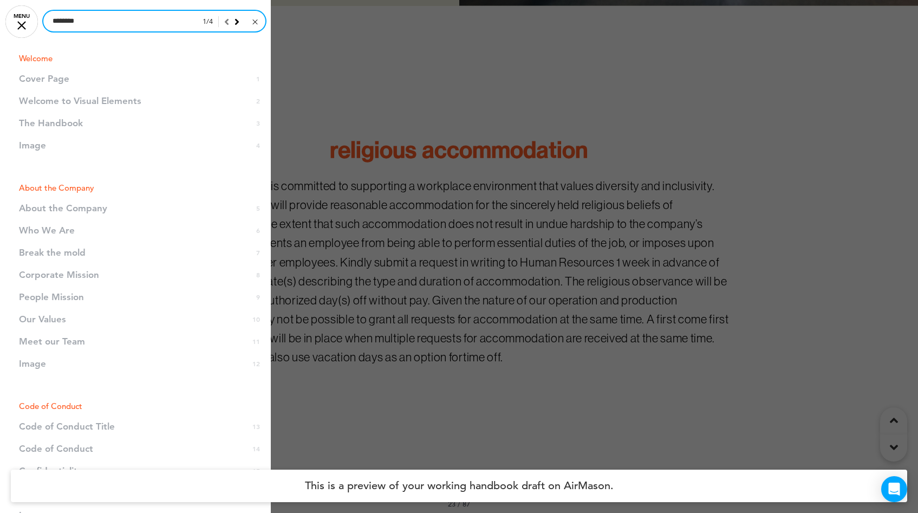
scroll to position [12450, 0]
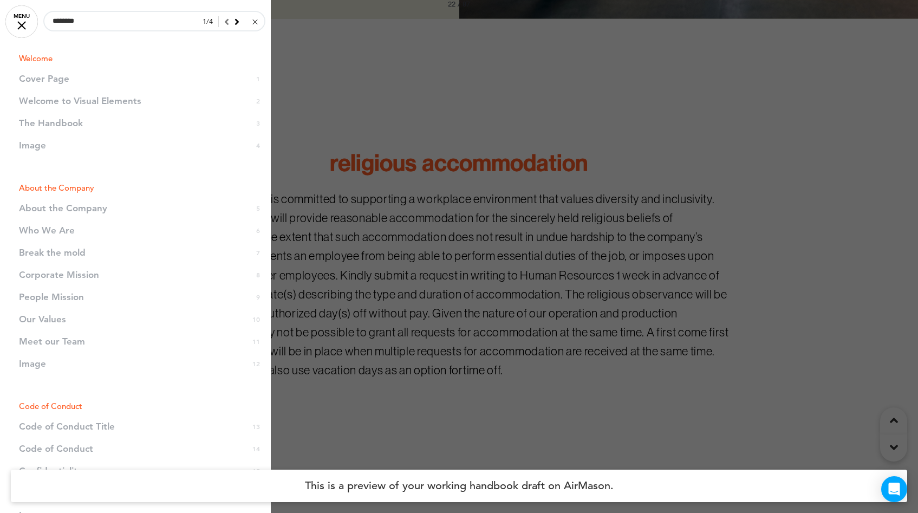
click at [235, 21] on icon at bounding box center [237, 22] width 5 height 10
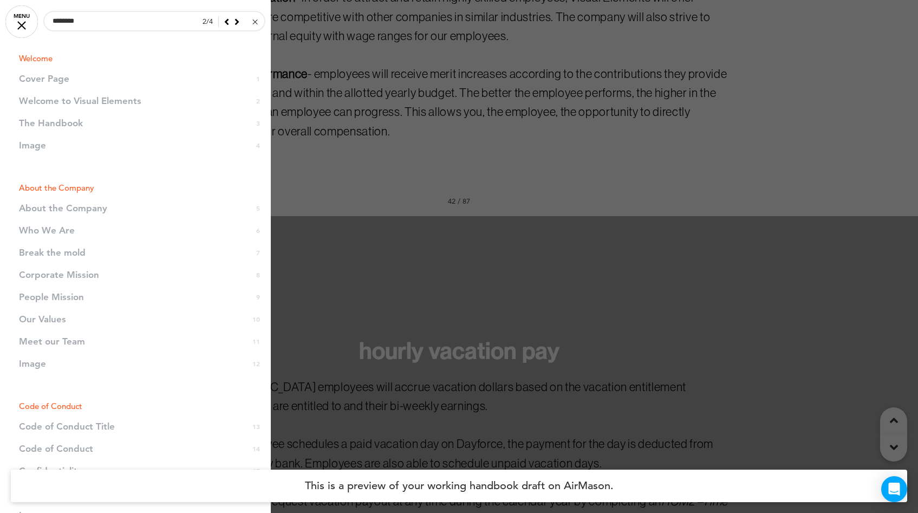
scroll to position [22919, 0]
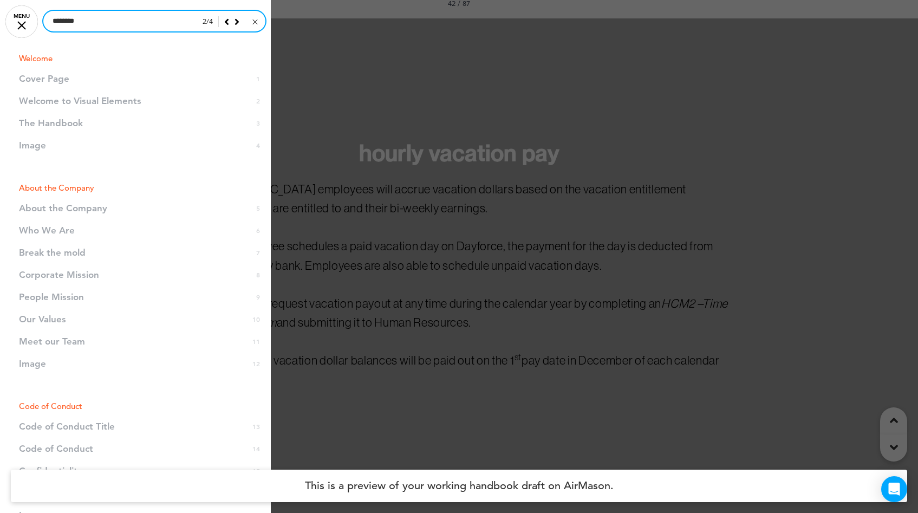
click at [86, 18] on input "********" at bounding box center [154, 21] width 222 height 21
type input "*"
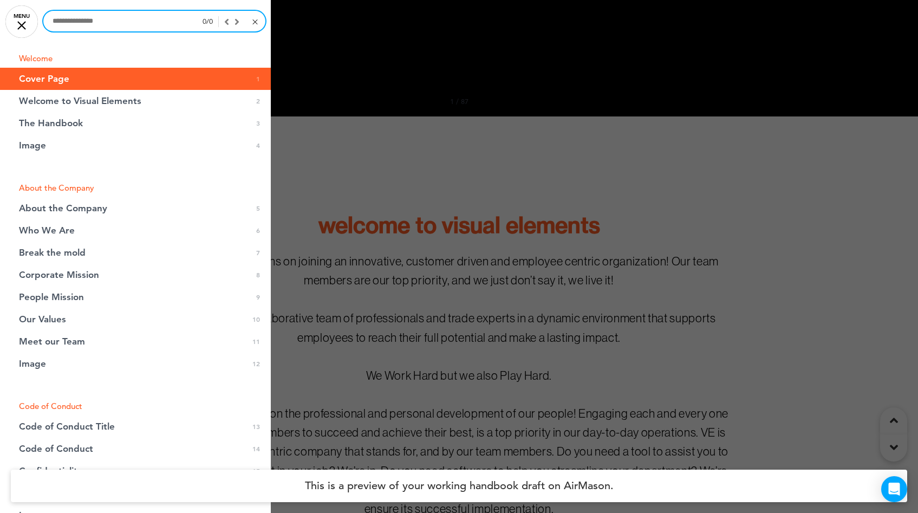
scroll to position [0, 0]
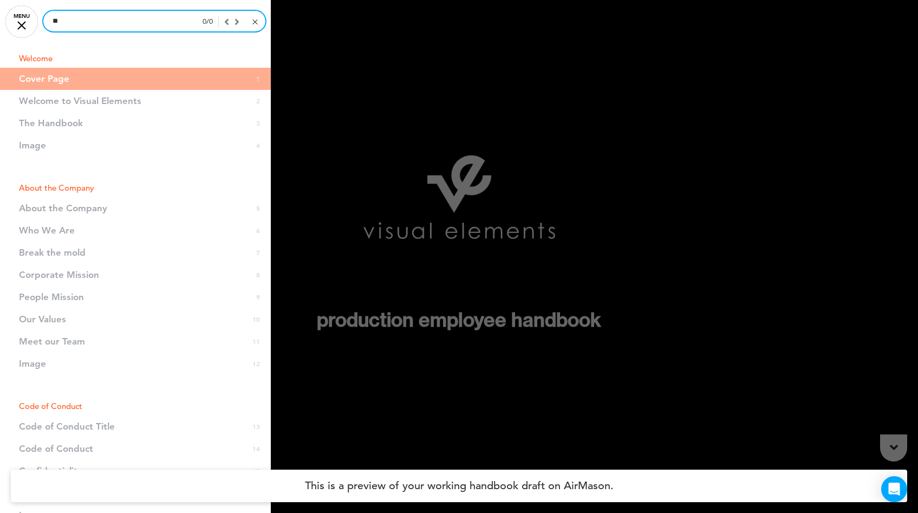
type input "*"
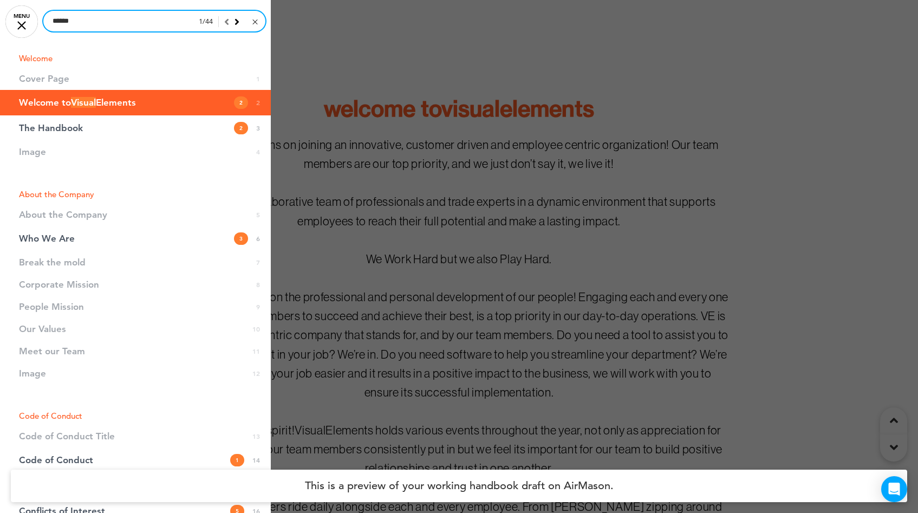
type input "******"
click at [21, 30] on link "MENU" at bounding box center [21, 21] width 32 height 32
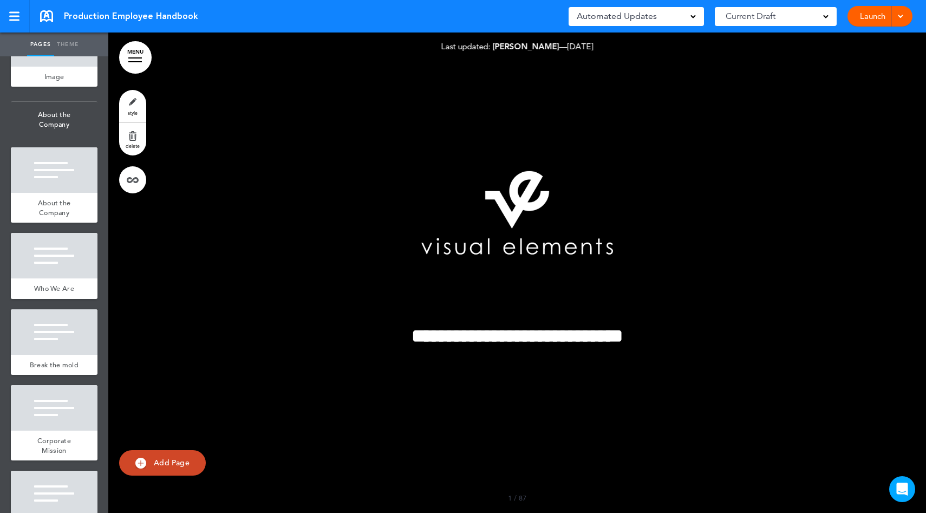
scroll to position [337, 0]
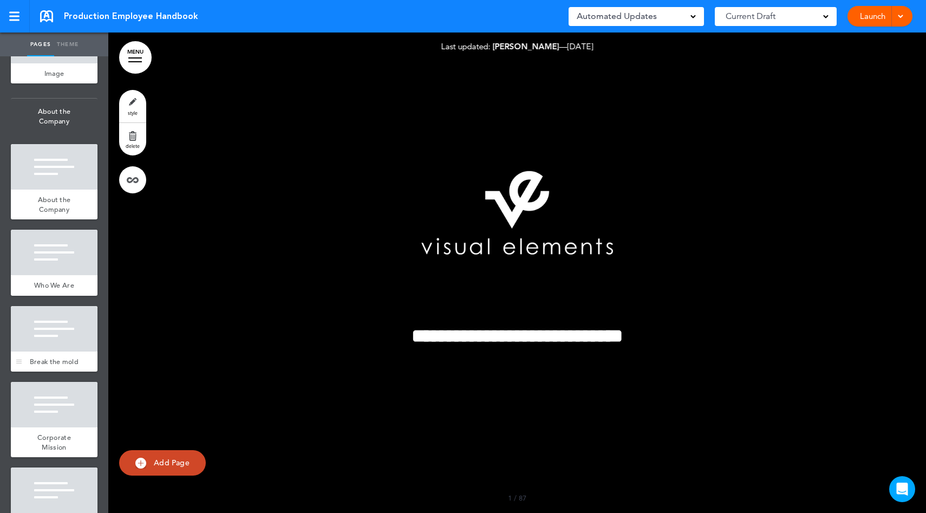
click at [51, 352] on div at bounding box center [54, 328] width 87 height 45
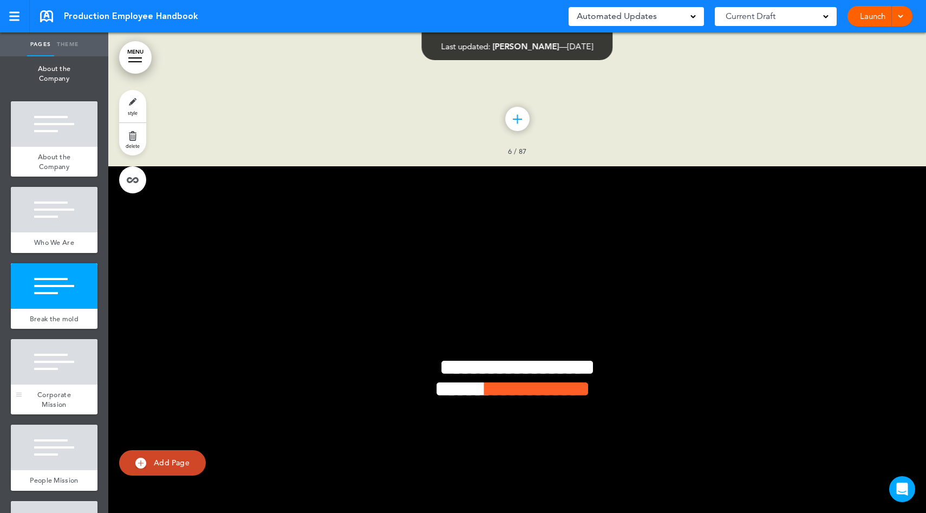
scroll to position [411, 0]
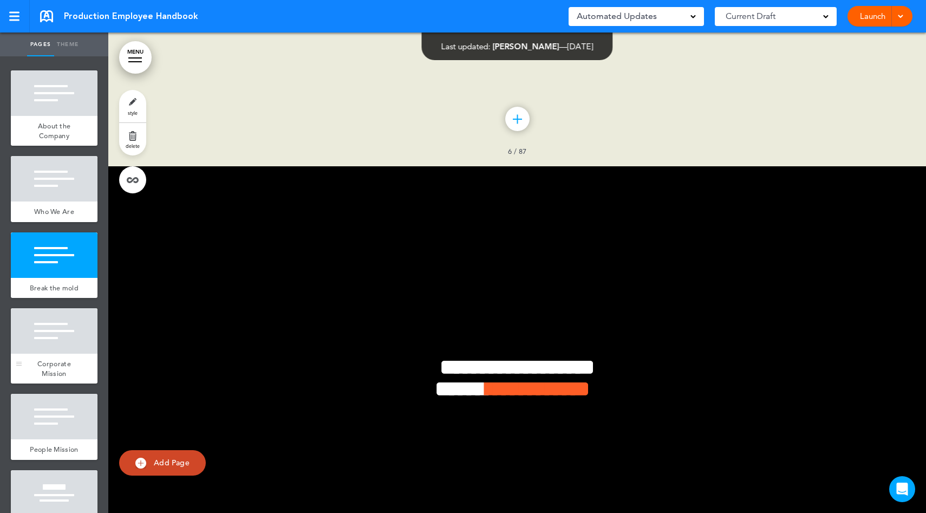
click at [61, 354] on div at bounding box center [54, 330] width 87 height 45
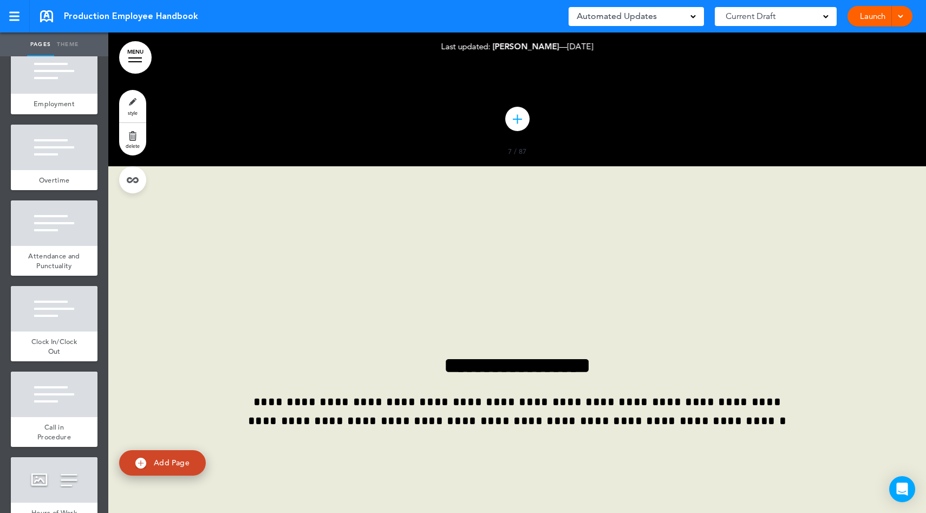
scroll to position [2305, 0]
click at [74, 192] on div "Overtime" at bounding box center [54, 181] width 87 height 21
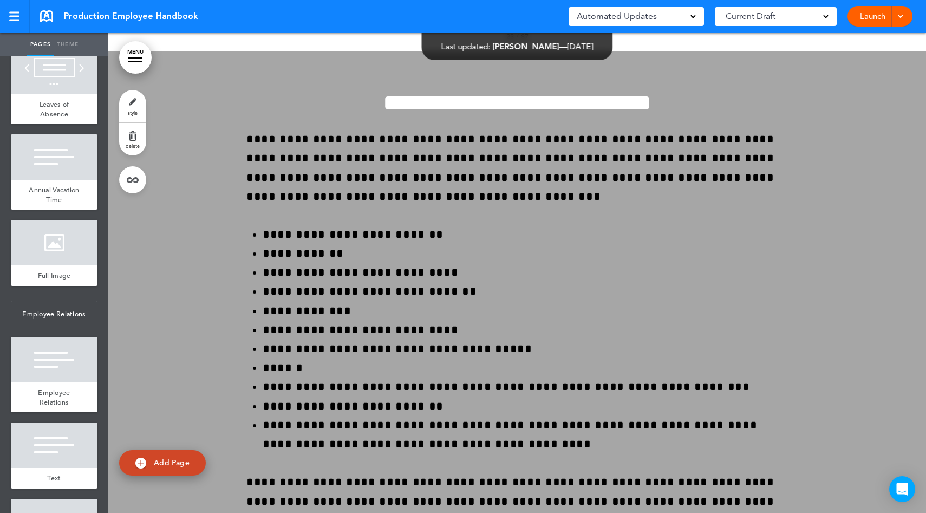
scroll to position [31392, 0]
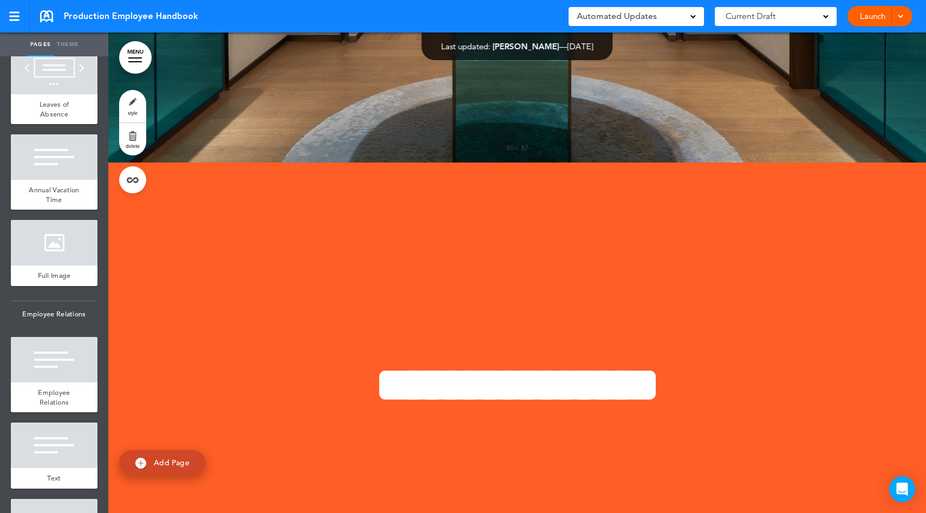
click at [134, 99] on link "style" at bounding box center [132, 106] width 27 height 32
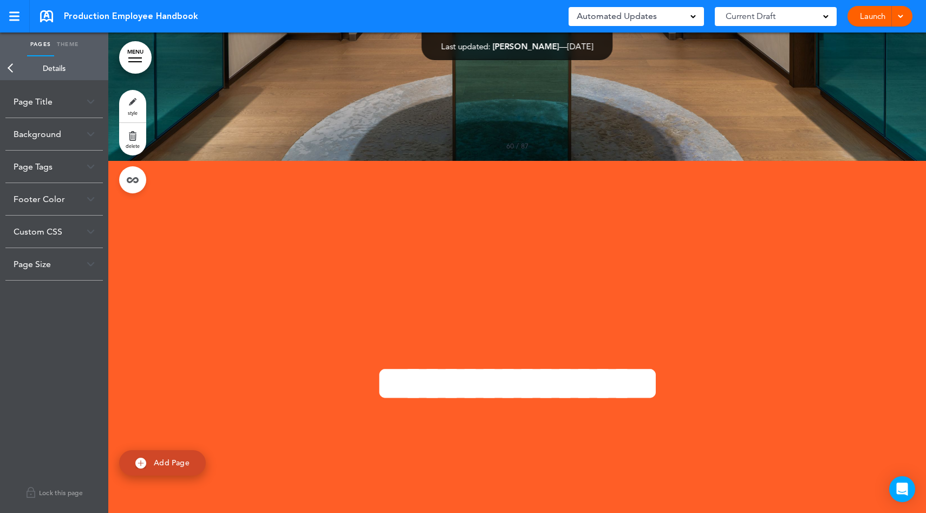
scroll to position [31394, 0]
click at [40, 171] on div "Page Tags" at bounding box center [53, 167] width 97 height 32
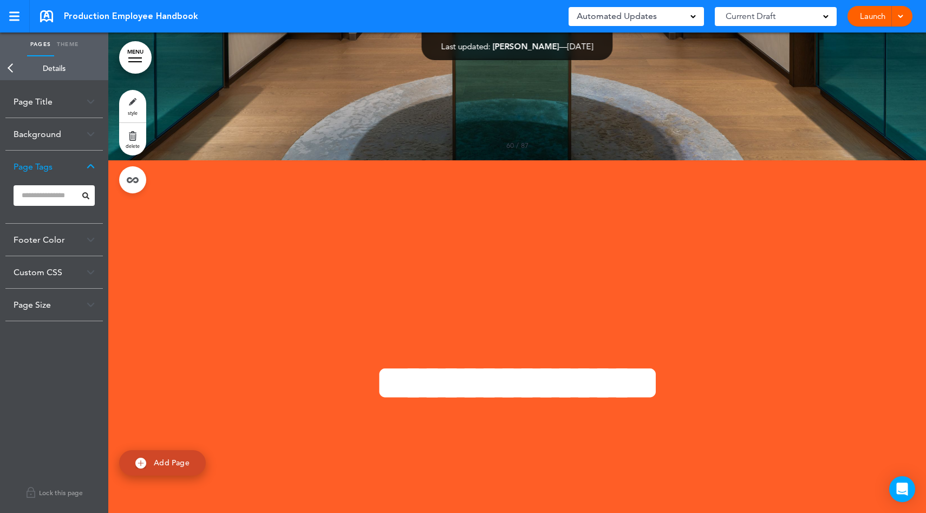
click at [50, 198] on input at bounding box center [54, 195] width 81 height 21
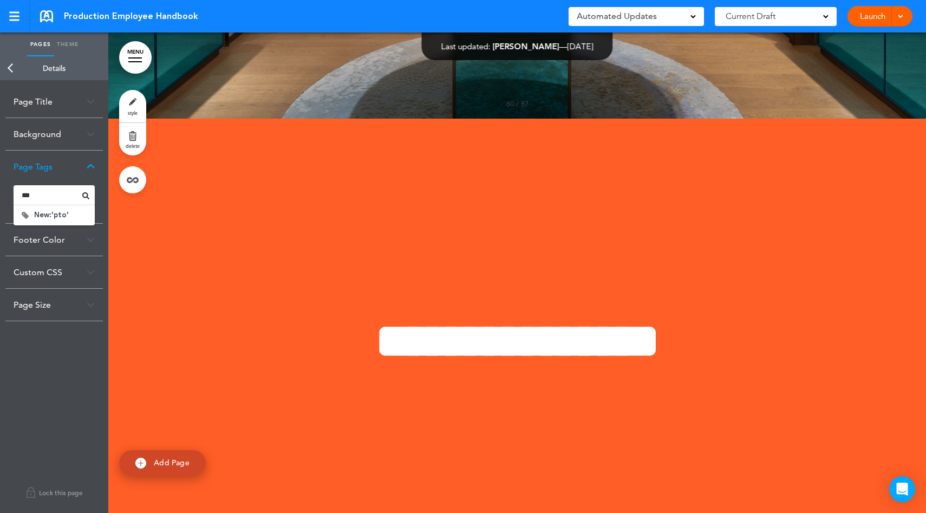
scroll to position [31445, 0]
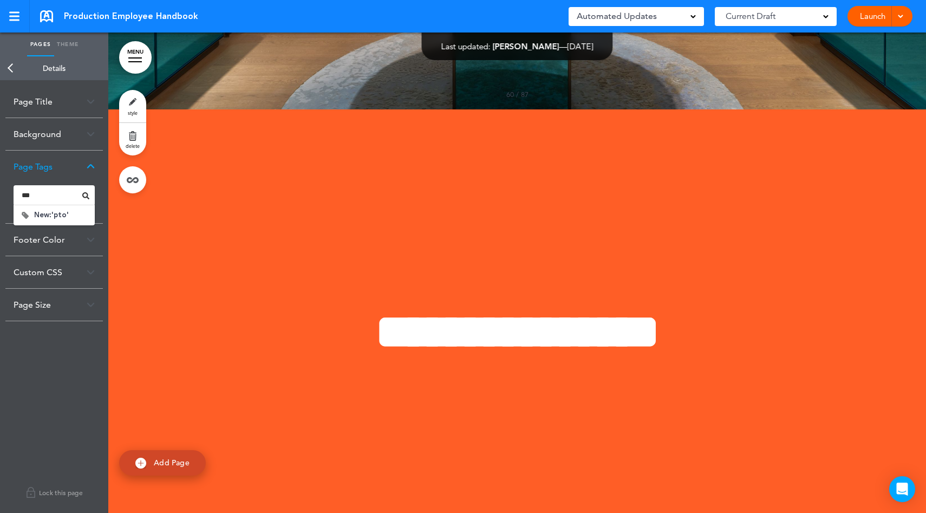
type input "***"
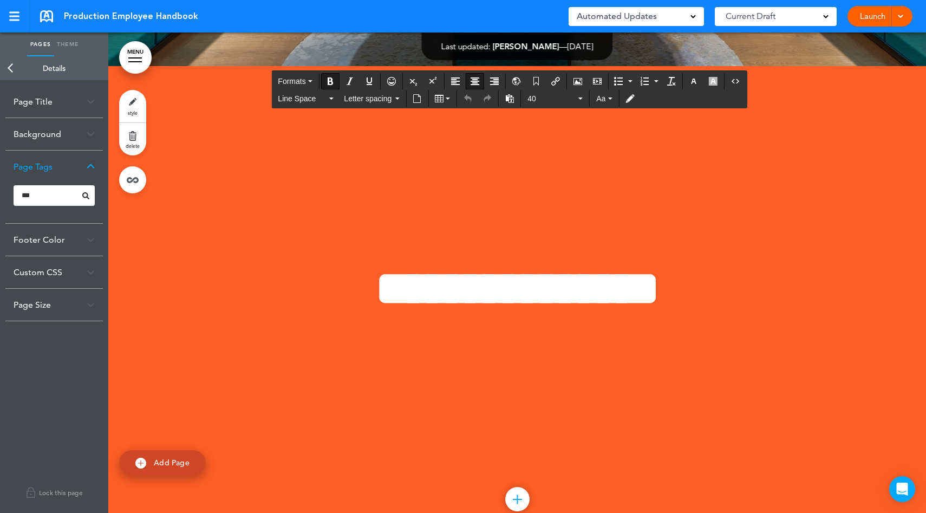
scroll to position [31489, 0]
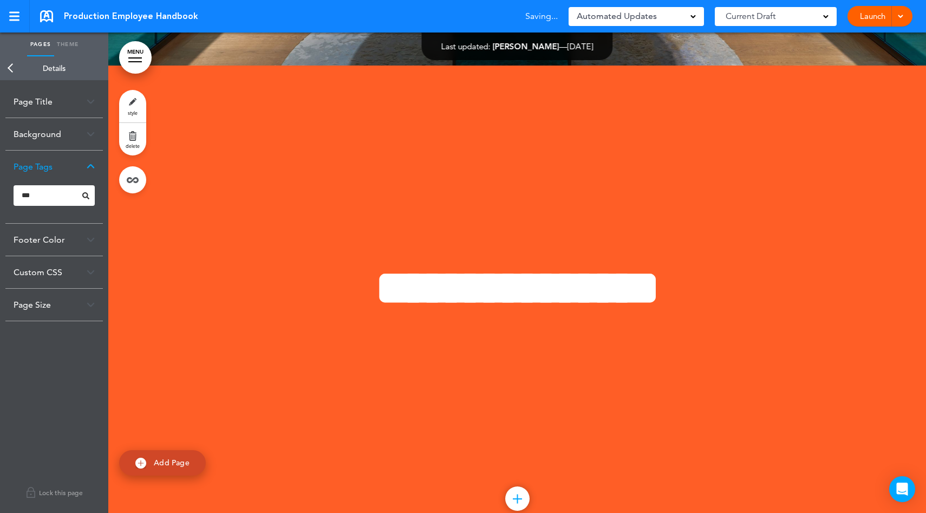
click at [92, 164] on img at bounding box center [91, 167] width 8 height 6
click at [15, 69] on link "Back" at bounding box center [11, 68] width 22 height 24
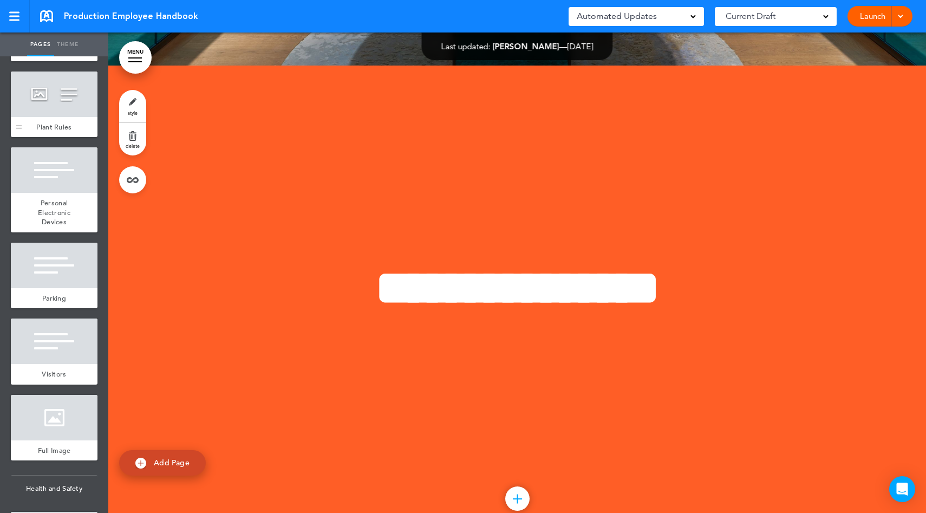
scroll to position [6137, 0]
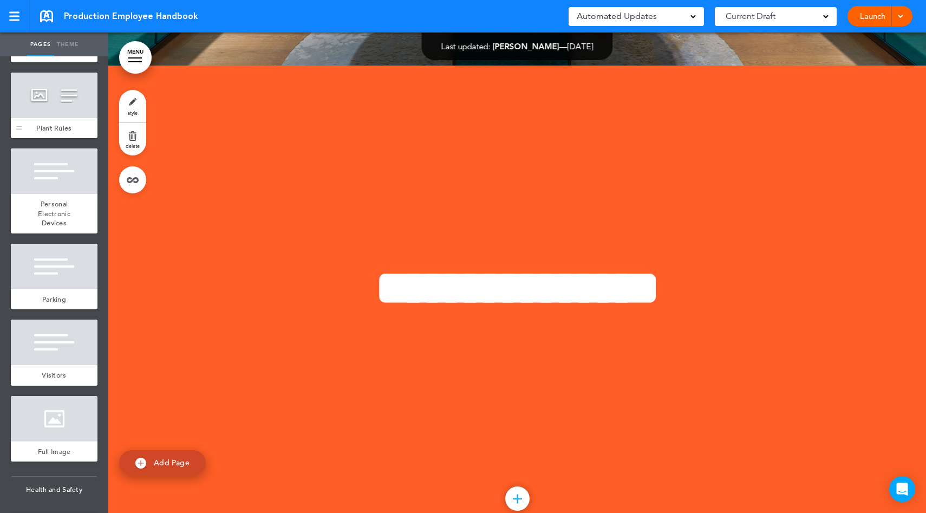
click at [69, 118] on div at bounding box center [54, 95] width 87 height 45
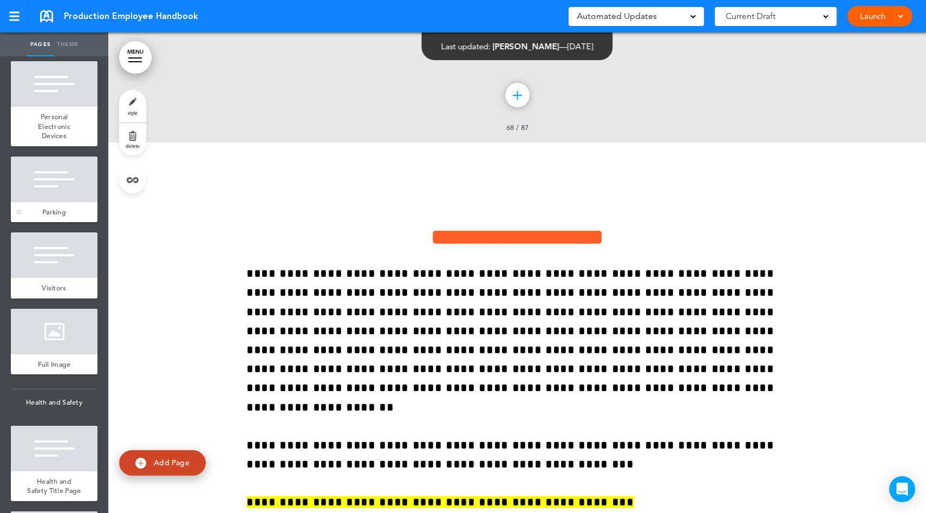
scroll to position [6228, 0]
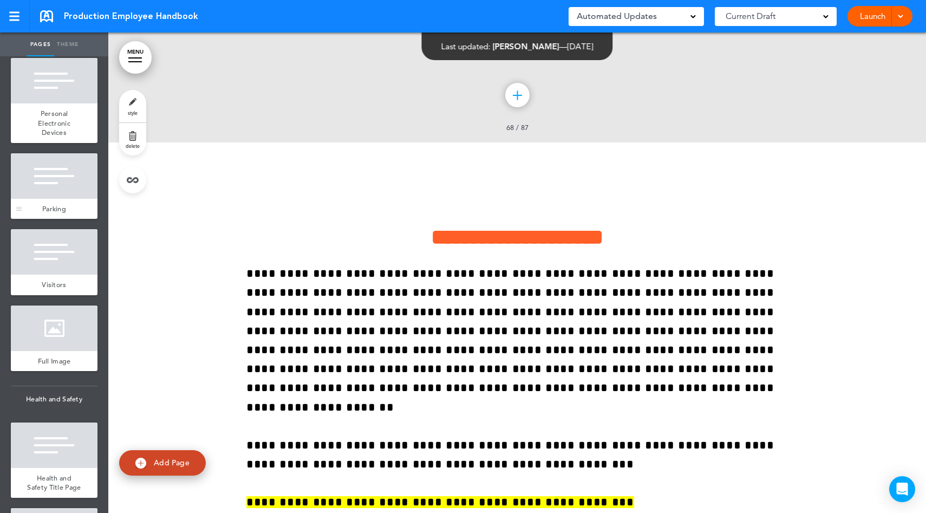
click at [57, 199] on div at bounding box center [54, 175] width 87 height 45
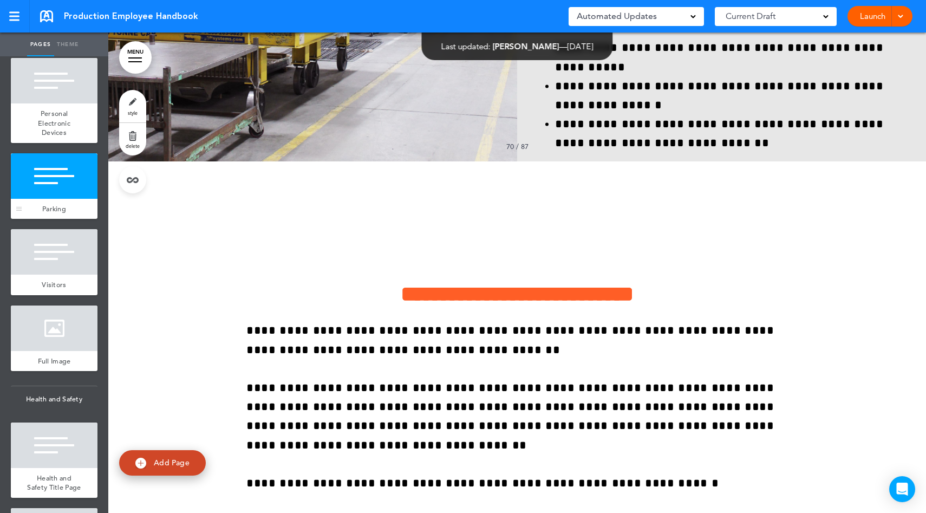
scroll to position [36357, 0]
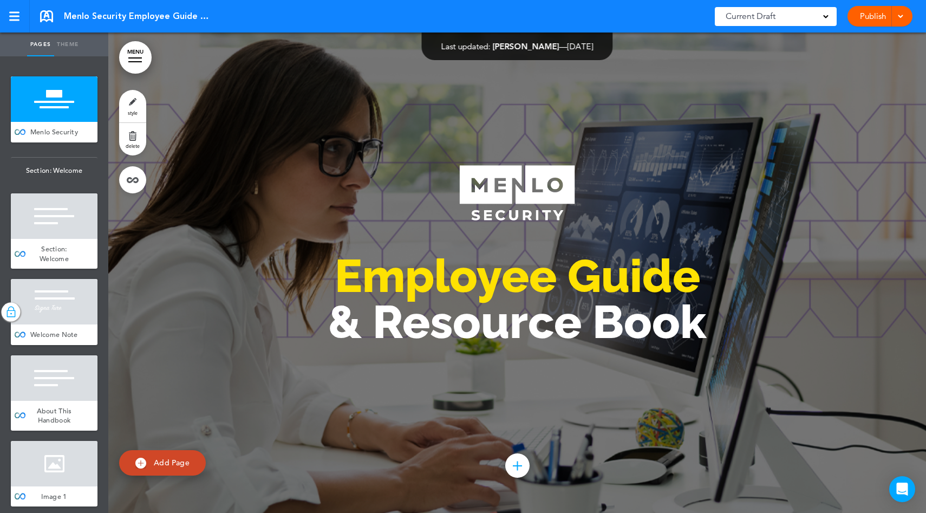
click at [902, 18] on span at bounding box center [900, 15] width 7 height 7
